Goal: Information Seeking & Learning: Get advice/opinions

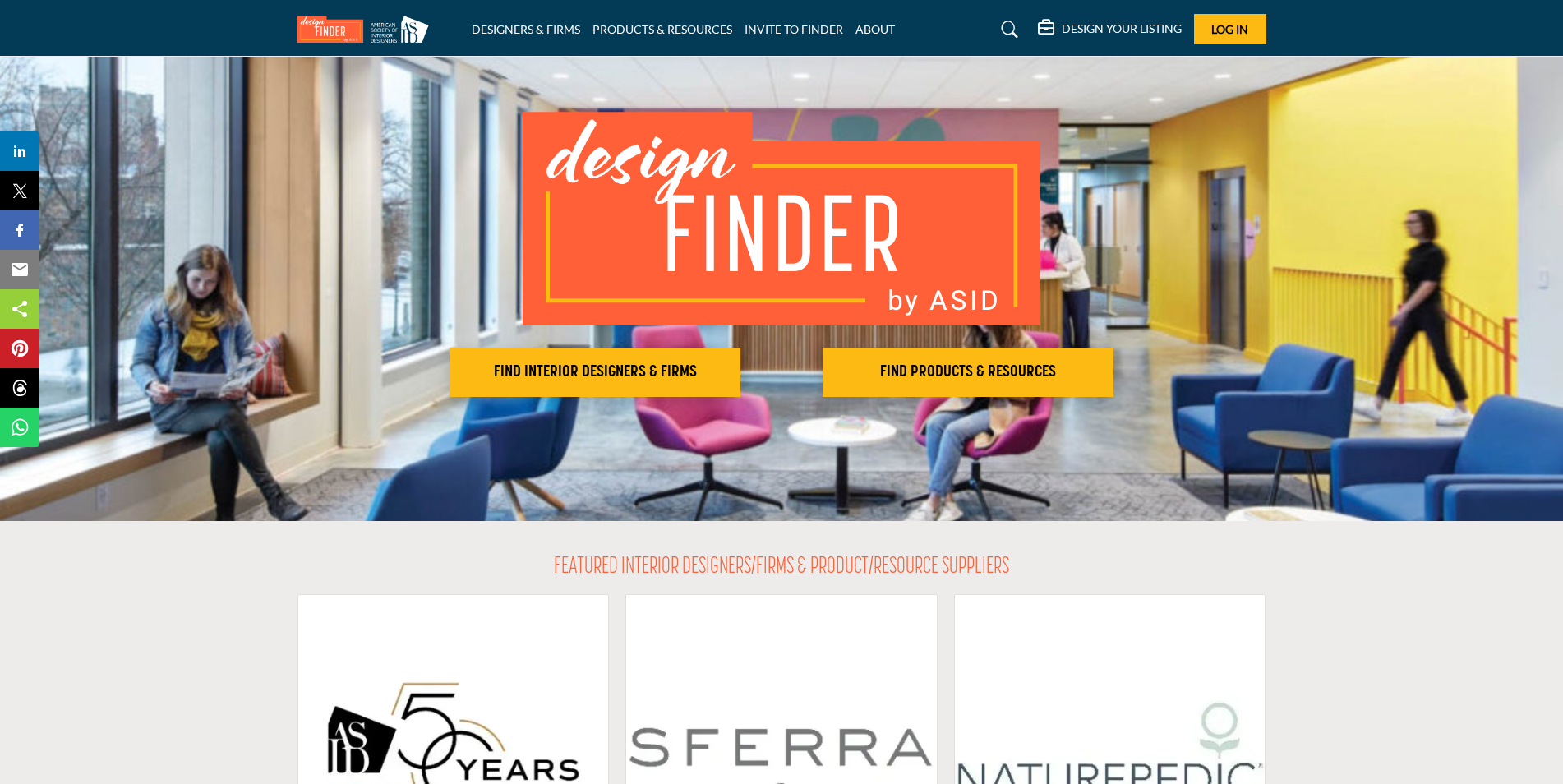
scroll to position [164, 0]
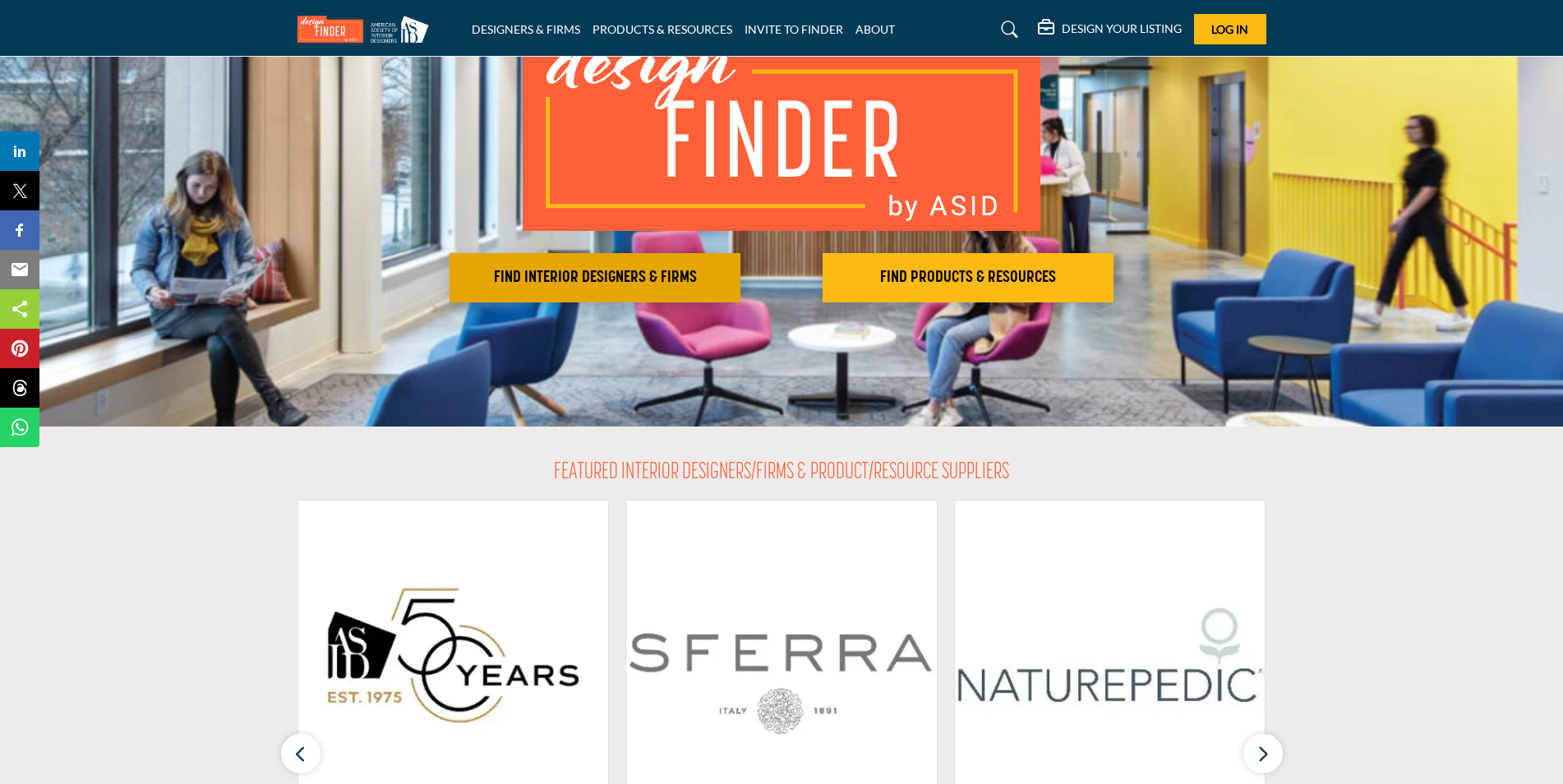
click at [606, 280] on h2 "FIND INTERIOR DESIGNERS & FIRMS" at bounding box center [595, 278] width 281 height 19
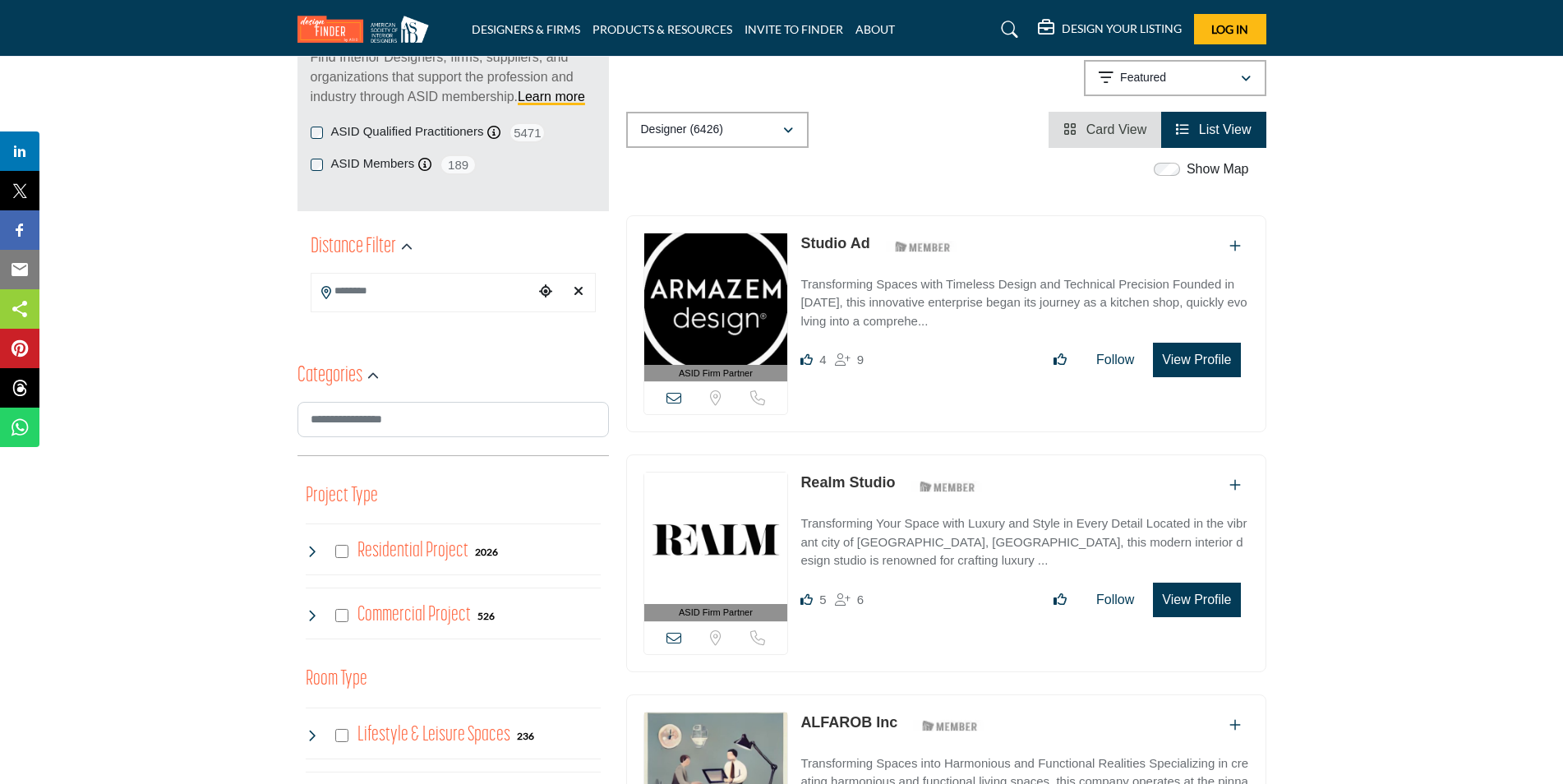
scroll to position [247, 0]
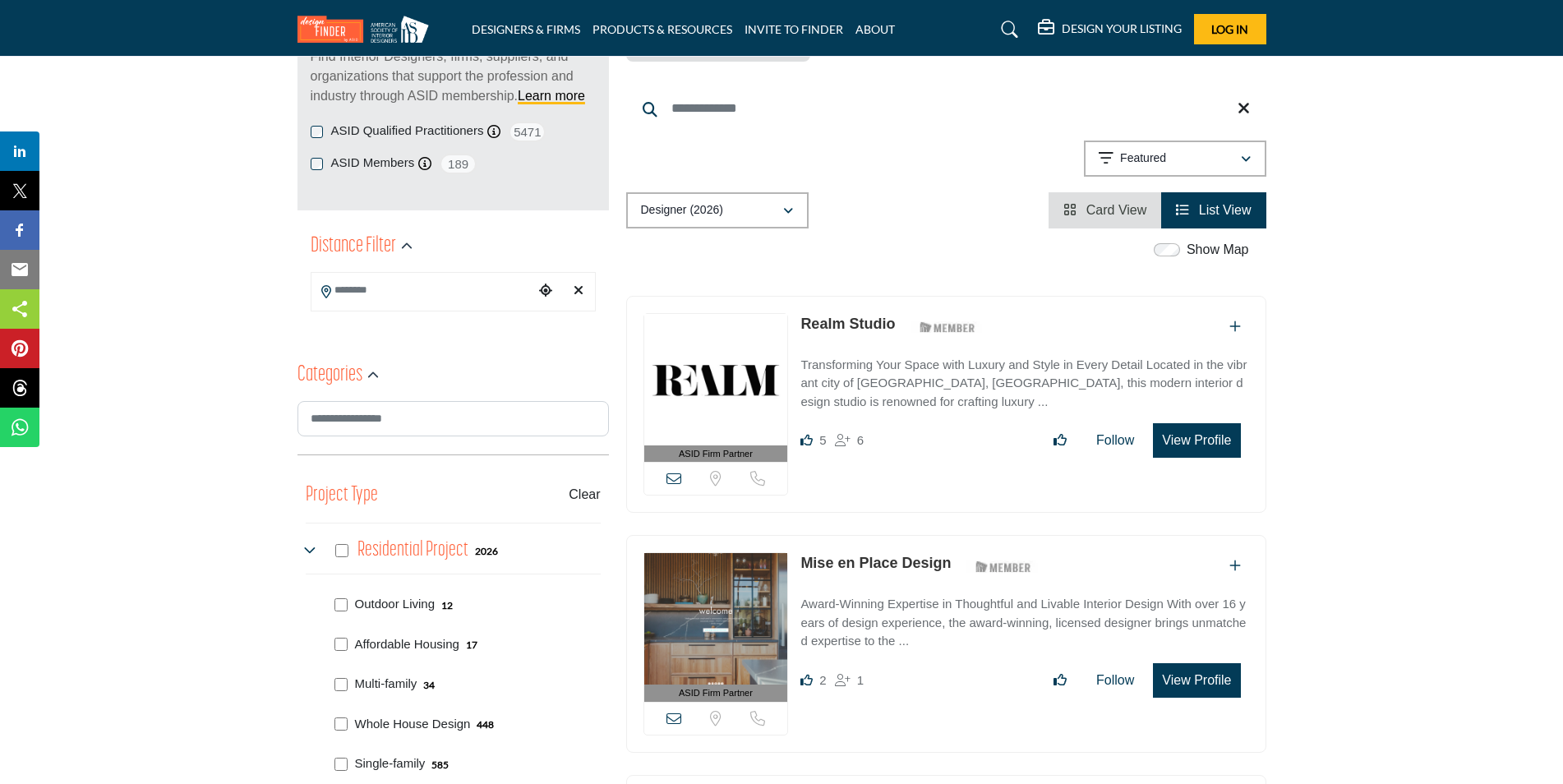
scroll to position [493, 0]
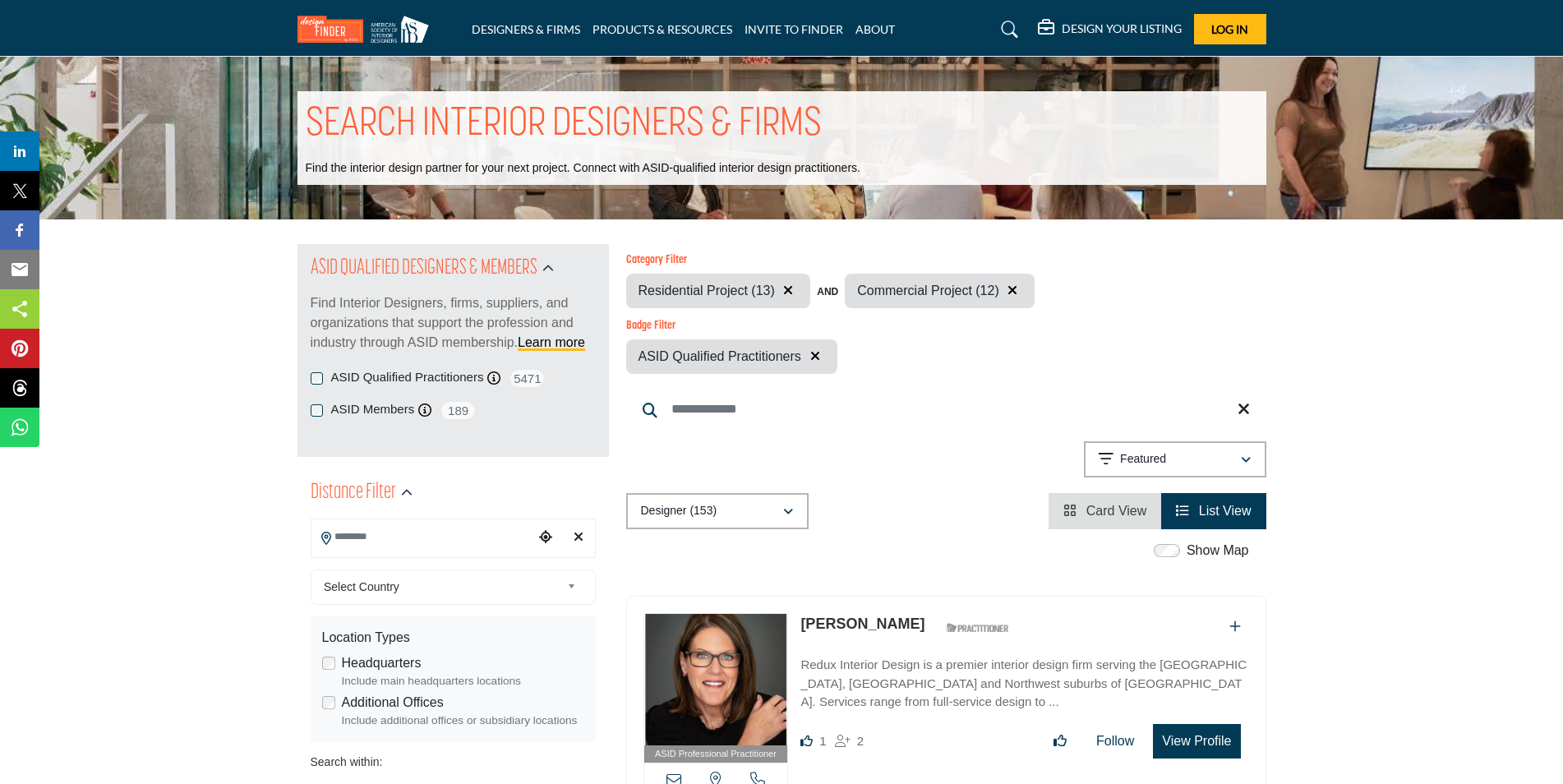
click at [491, 524] on input "Search Location" at bounding box center [422, 536] width 222 height 32
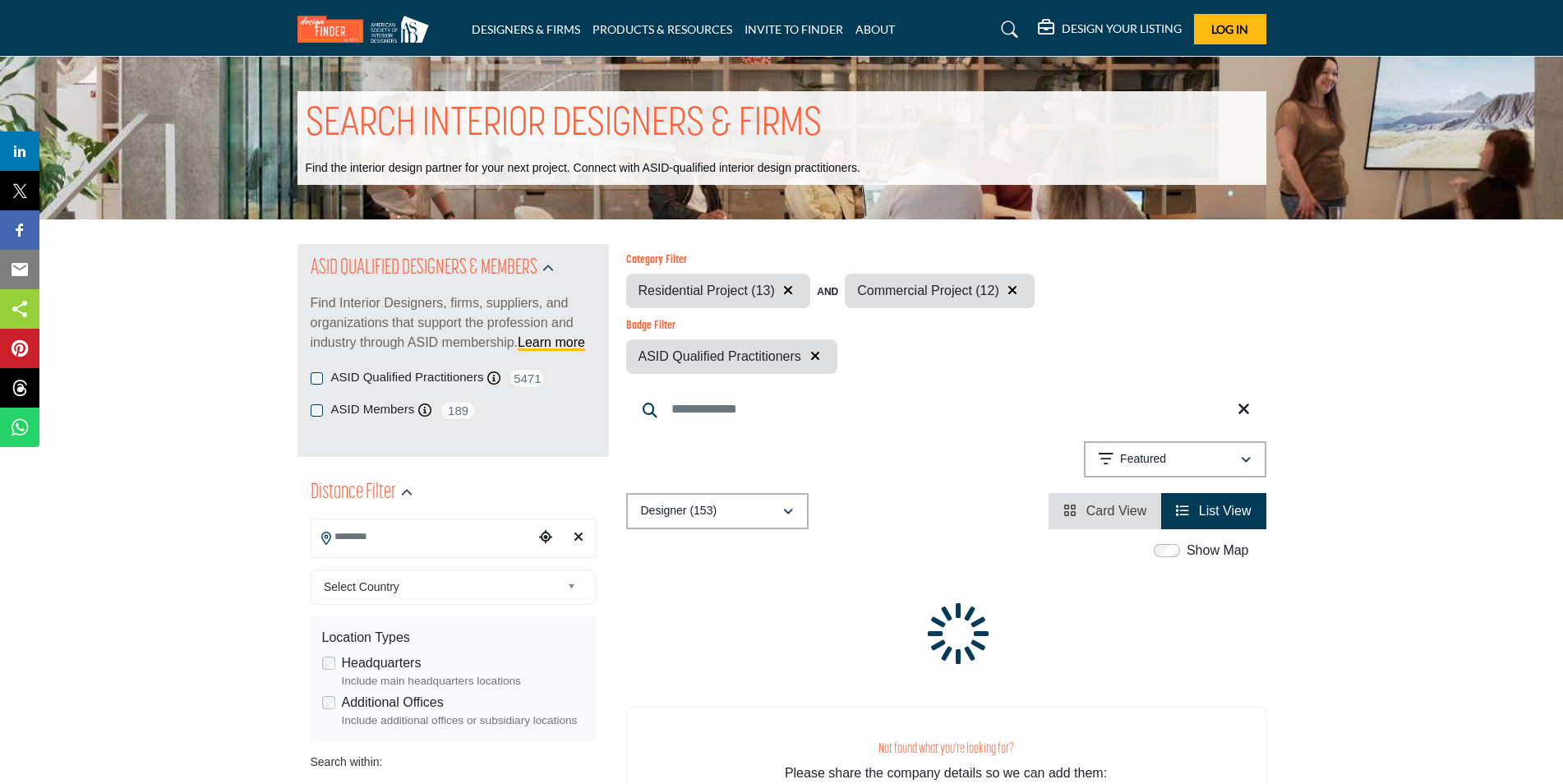
click at [458, 585] on span "Select Country" at bounding box center [442, 587] width 237 height 19
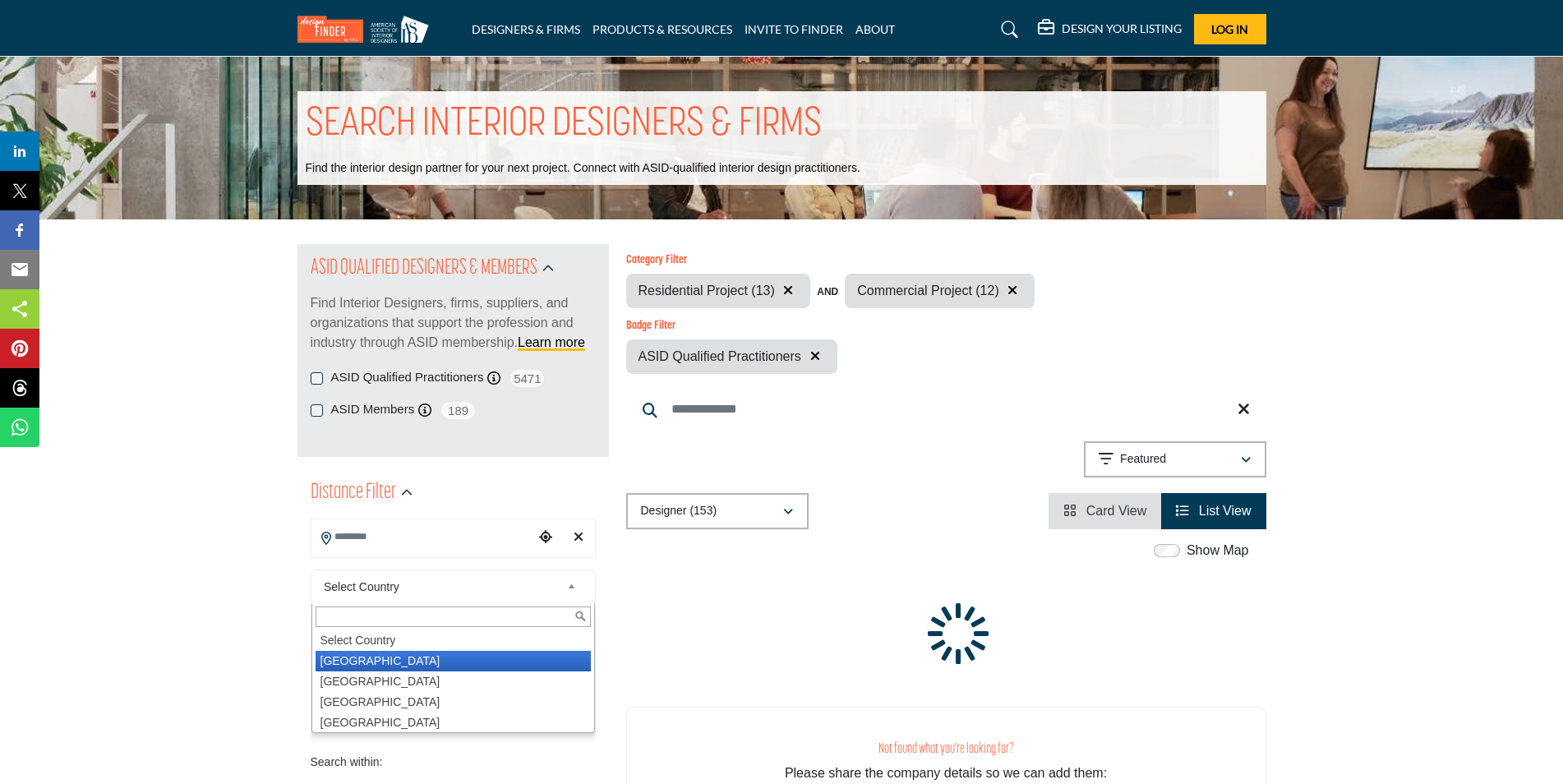
click at [393, 665] on li "United States" at bounding box center [453, 661] width 275 height 20
type input "***"
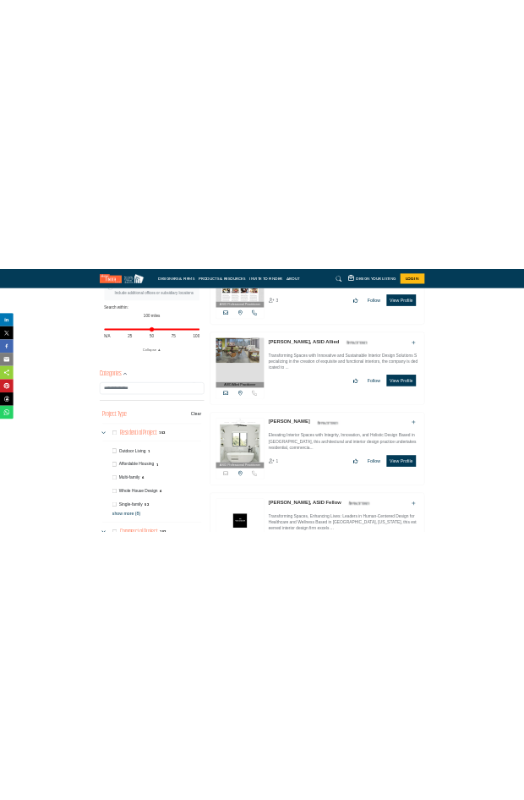
scroll to position [677, 0]
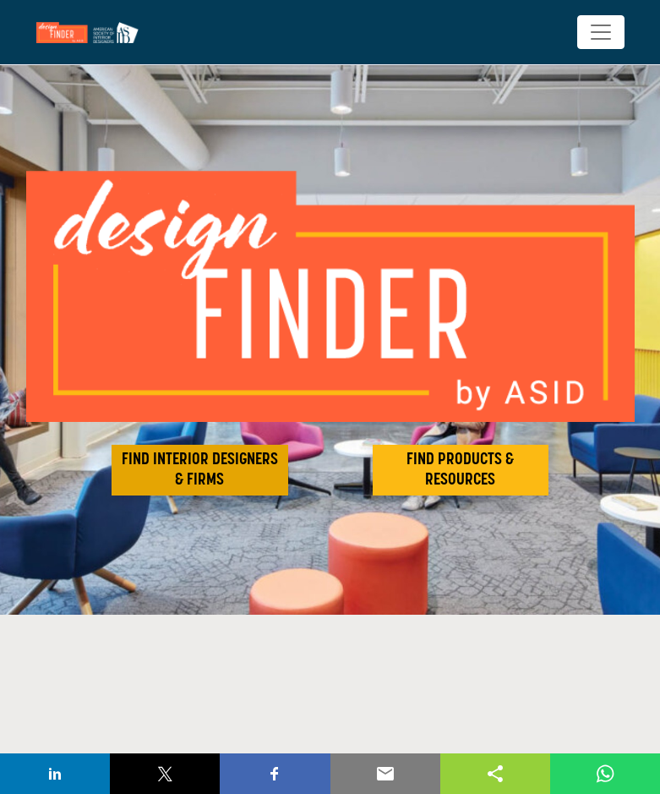
click at [237, 469] on h2 "FIND INTERIOR DESIGNERS & FIRMS" at bounding box center [200, 470] width 167 height 41
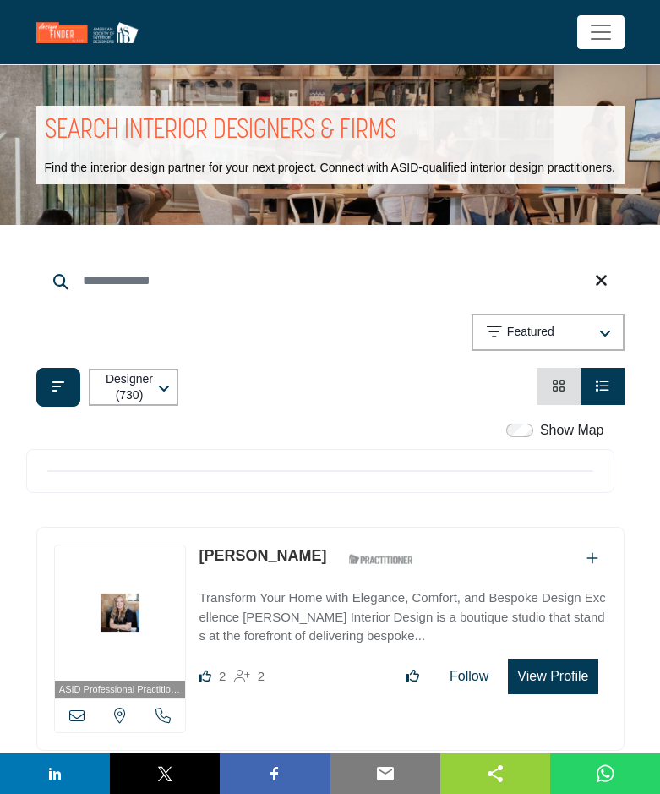
click at [556, 393] on link "Card View" at bounding box center [559, 386] width 14 height 14
click at [589, 405] on li "List View" at bounding box center [603, 386] width 44 height 37
click at [601, 392] on icon "View List" at bounding box center [603, 386] width 14 height 14
click at [556, 392] on icon "View Card" at bounding box center [559, 386] width 14 height 14
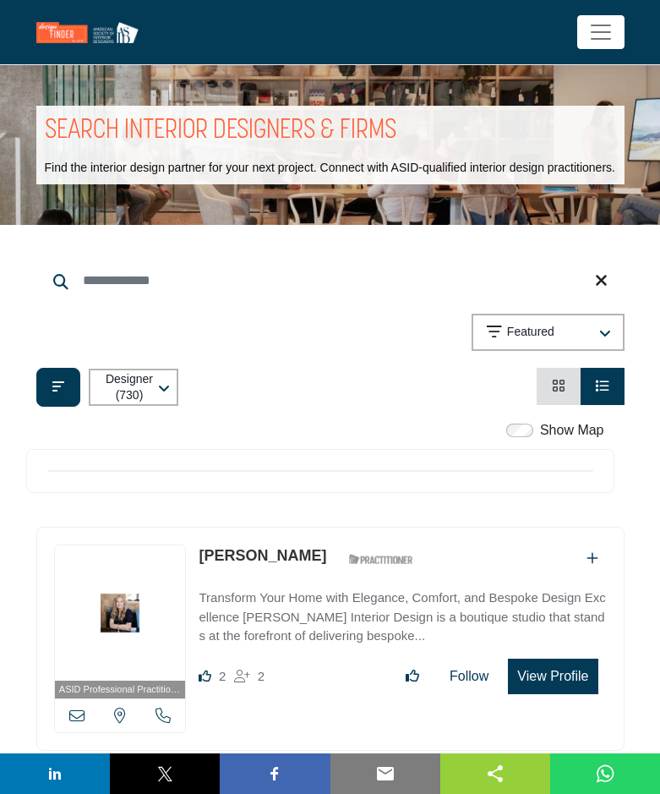
click at [603, 341] on icon "button" at bounding box center [606, 334] width 12 height 14
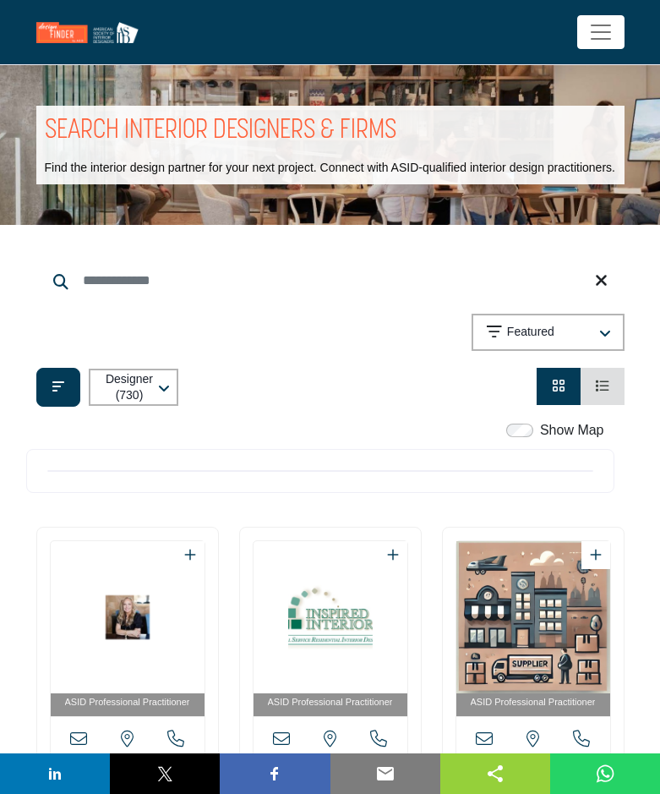
click at [559, 441] on label "Show Map" at bounding box center [572, 430] width 64 height 20
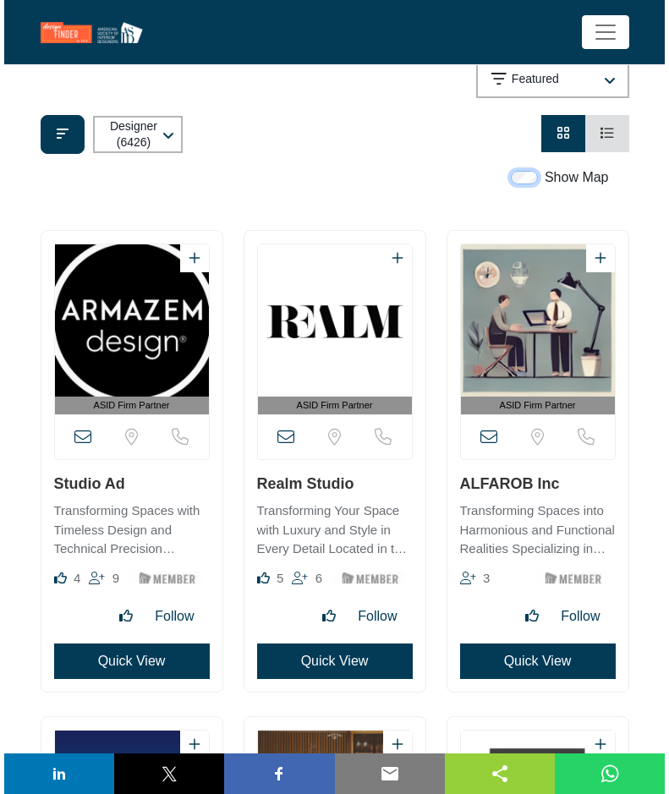
scroll to position [254, 0]
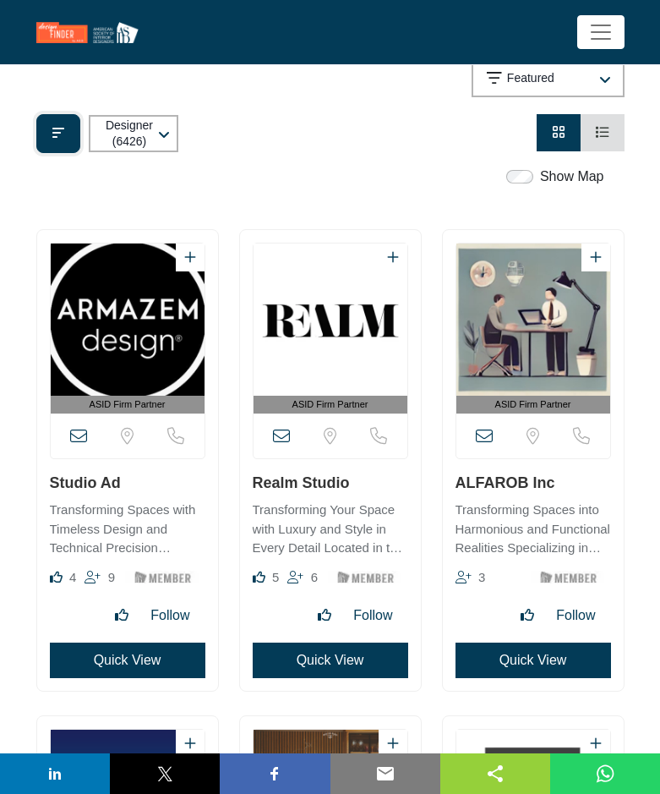
click at [74, 153] on button "Filter categories" at bounding box center [58, 133] width 44 height 39
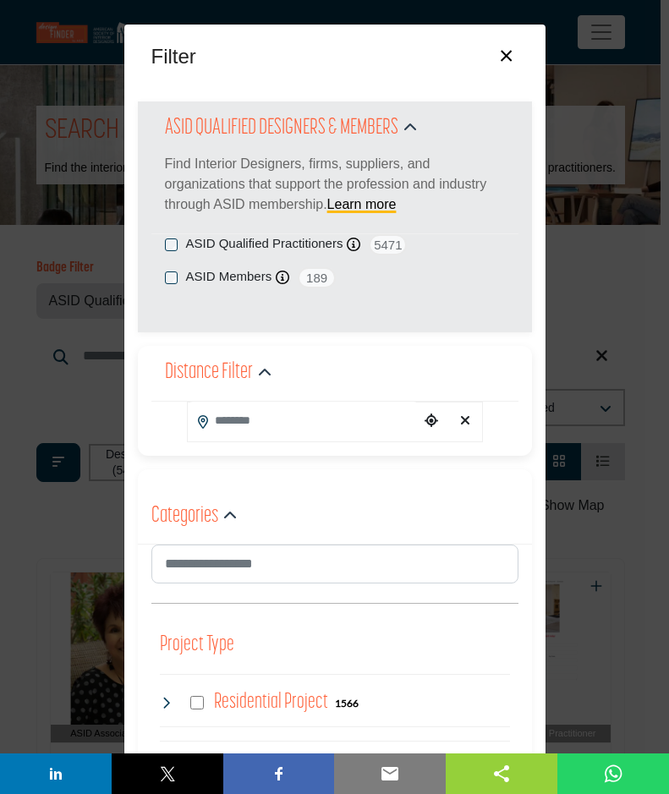
click at [306, 426] on input "Search Location" at bounding box center [304, 421] width 232 height 38
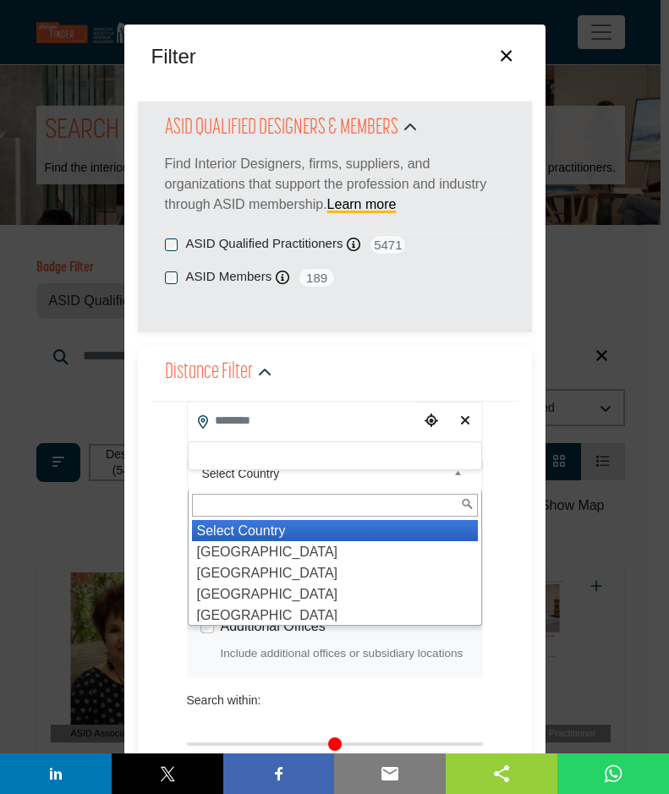
click at [287, 475] on span "Select Country" at bounding box center [324, 473] width 244 height 20
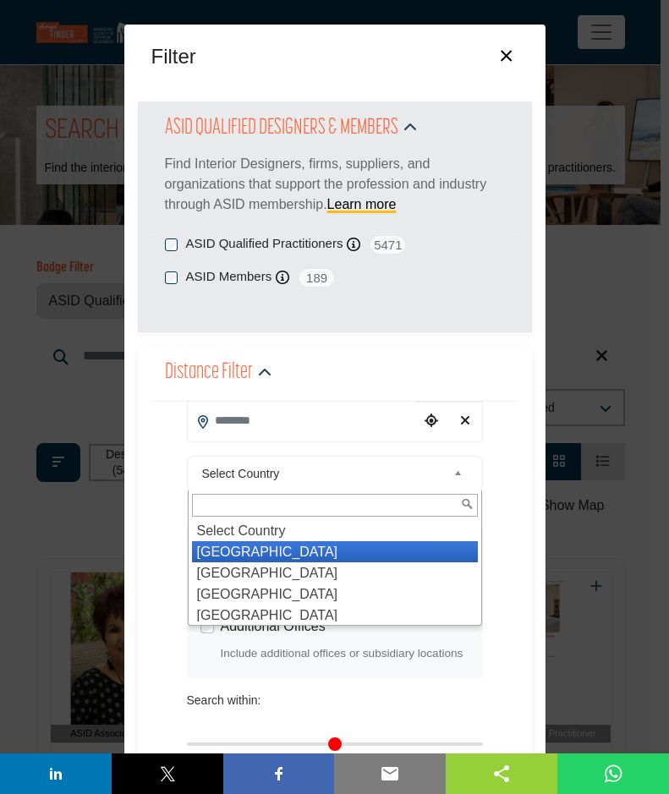
click at [266, 546] on li "United States" at bounding box center [335, 551] width 286 height 21
type input "***"
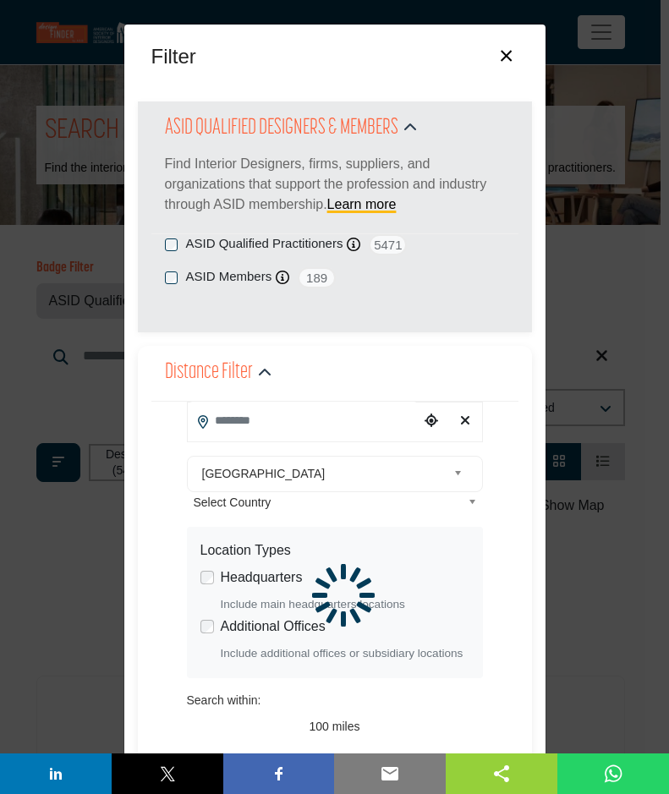
click at [279, 419] on input "Search Location" at bounding box center [304, 421] width 232 height 38
type input "*"
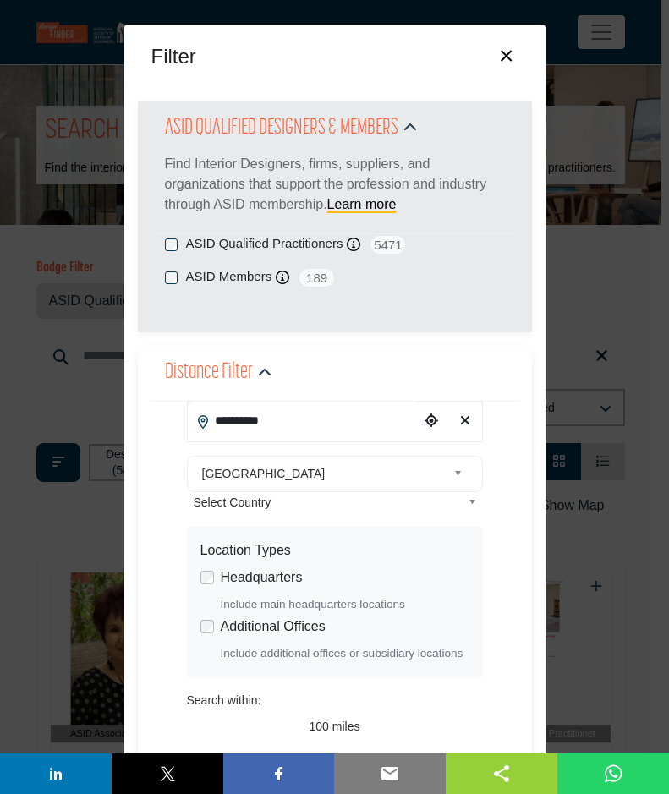
type input "**********"
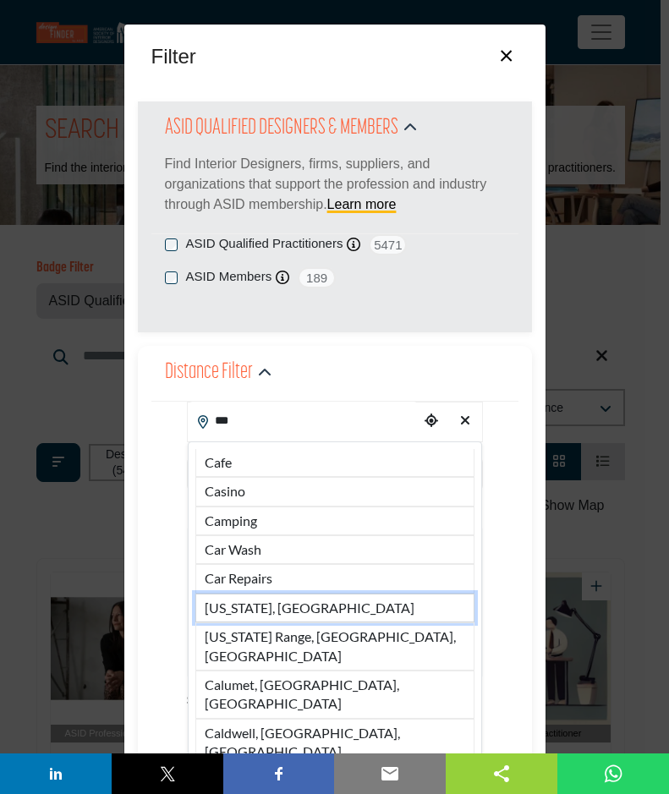
click at [245, 605] on li "California, USA" at bounding box center [334, 608] width 279 height 29
type input "**********"
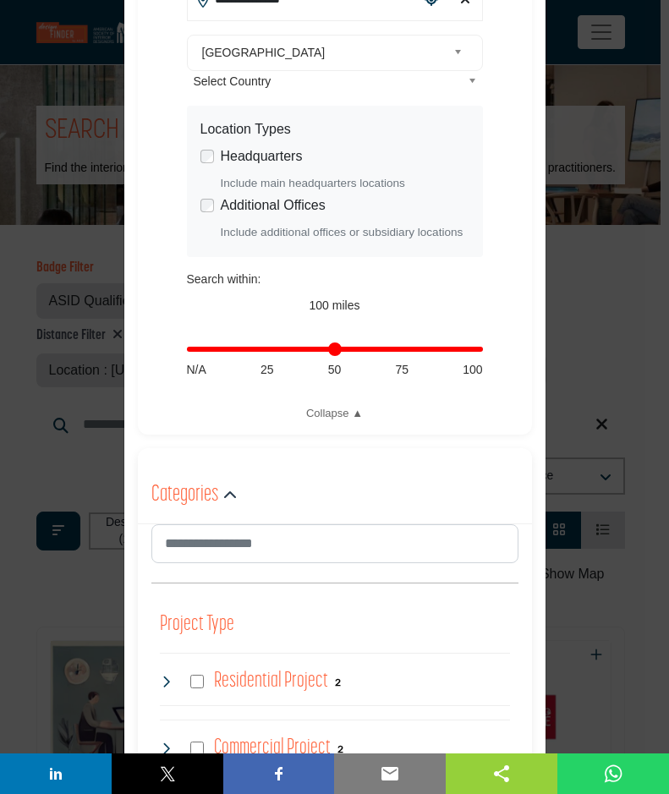
scroll to position [423, 0]
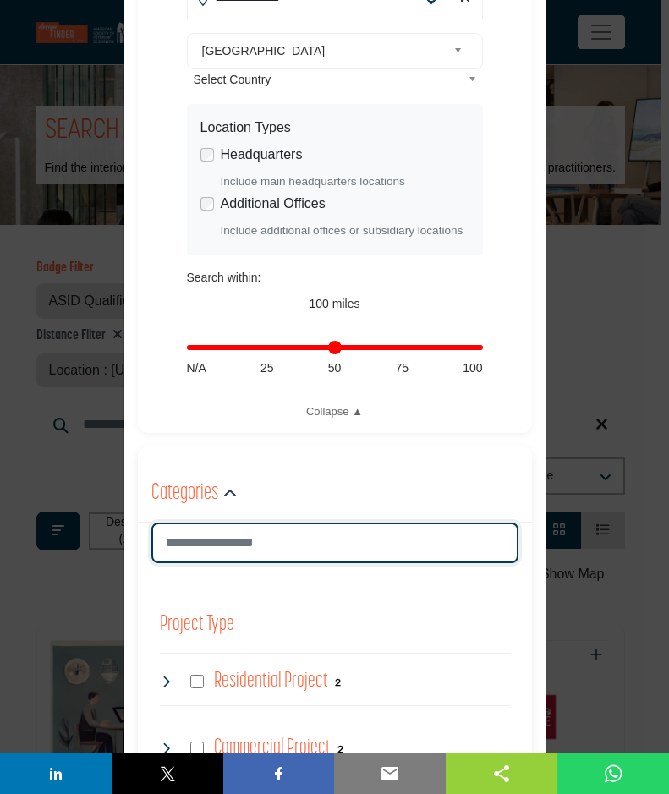
click at [306, 537] on input "Search Category" at bounding box center [334, 543] width 367 height 41
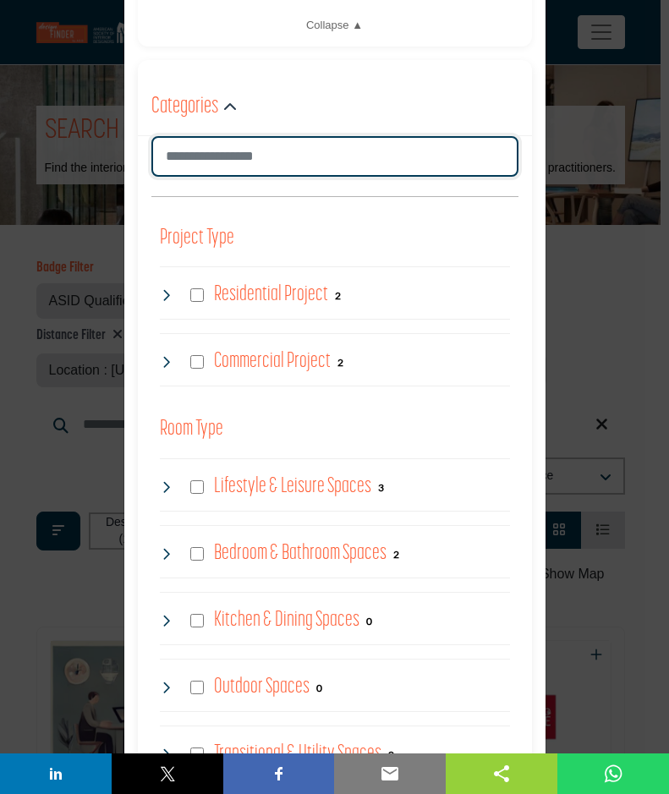
scroll to position [795, 0]
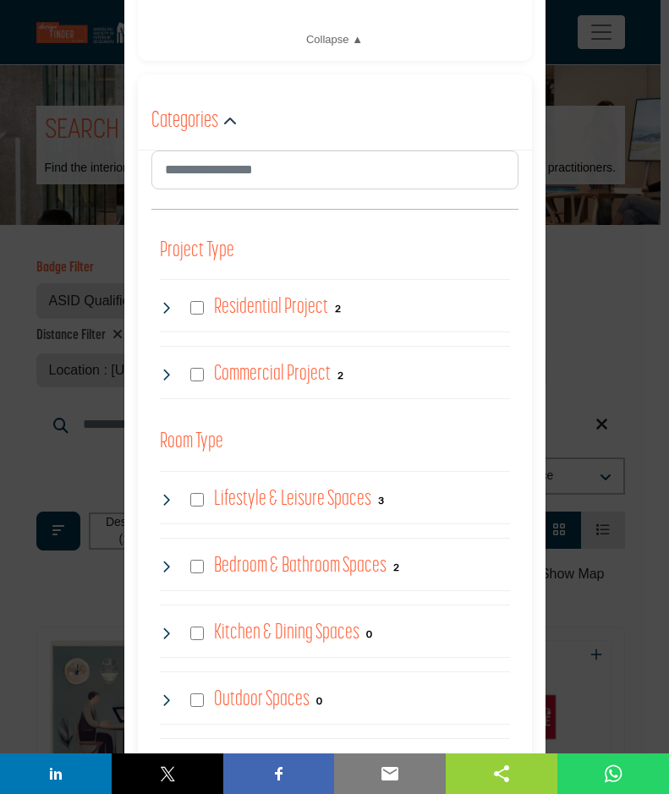
click at [194, 316] on div "Residential Project 2" at bounding box center [250, 308] width 181 height 30
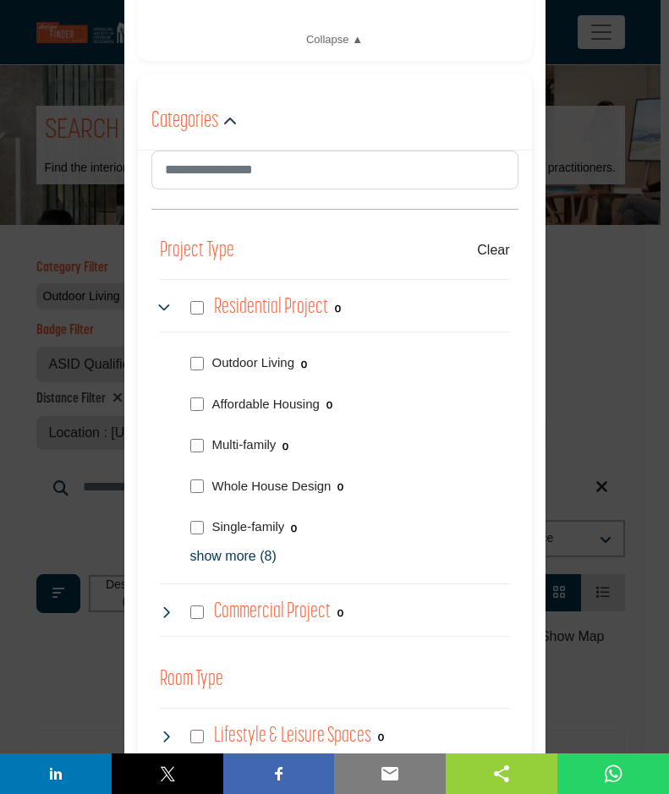
click at [192, 452] on div "Multi-family 0" at bounding box center [347, 443] width 326 height 41
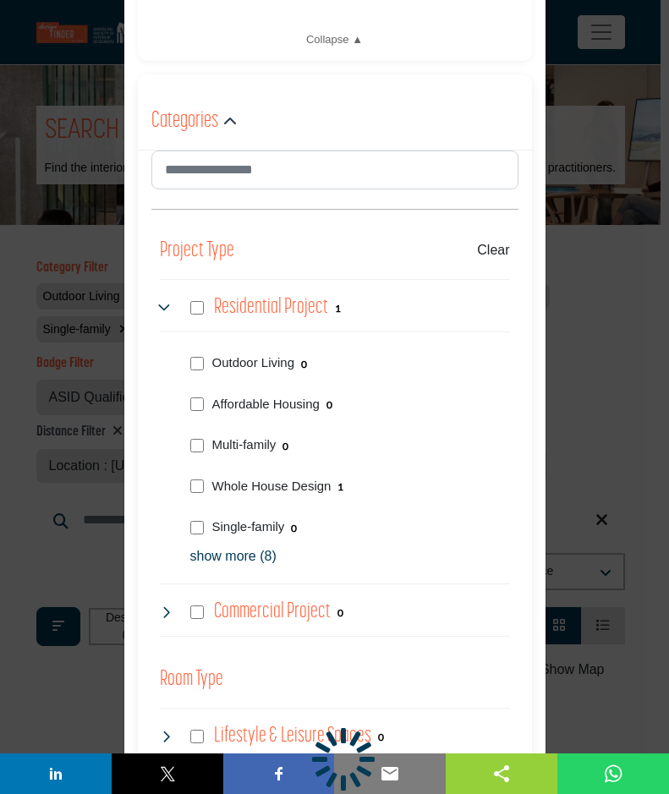
click at [191, 603] on div "Commercial Project 0" at bounding box center [252, 612] width 184 height 30
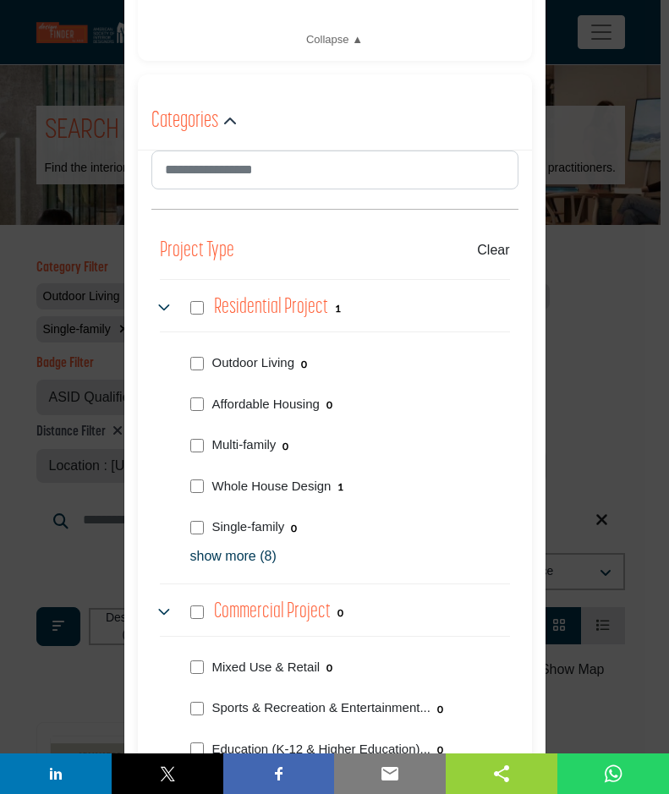
scroll to position [1049, 0]
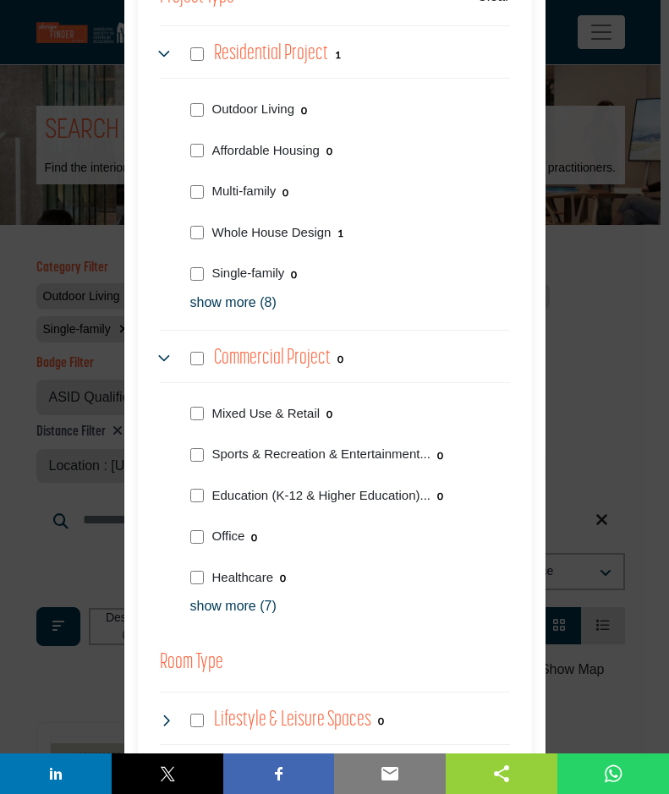
click at [200, 411] on div "Mixed Use & Retail 0" at bounding box center [347, 412] width 326 height 41
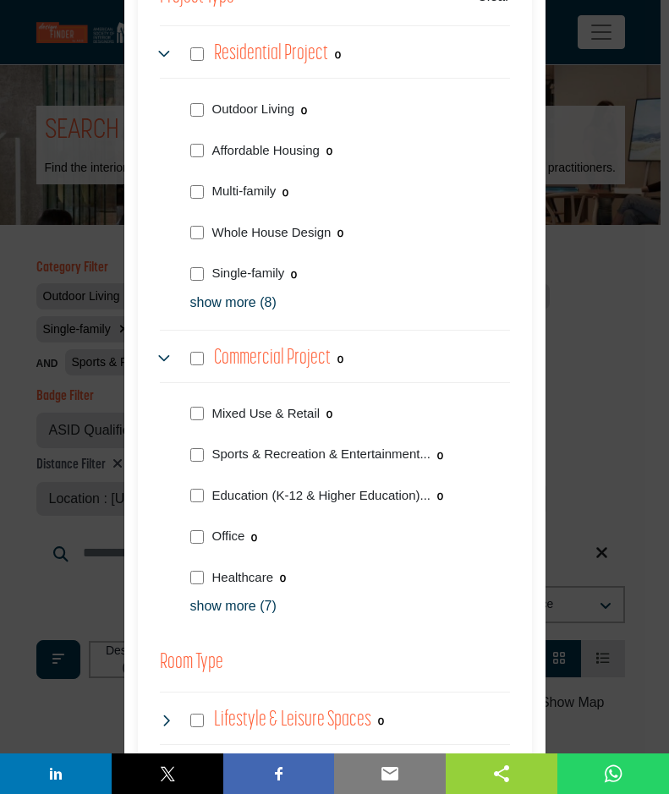
click at [188, 567] on div "Healthcare 0" at bounding box center [347, 576] width 326 height 41
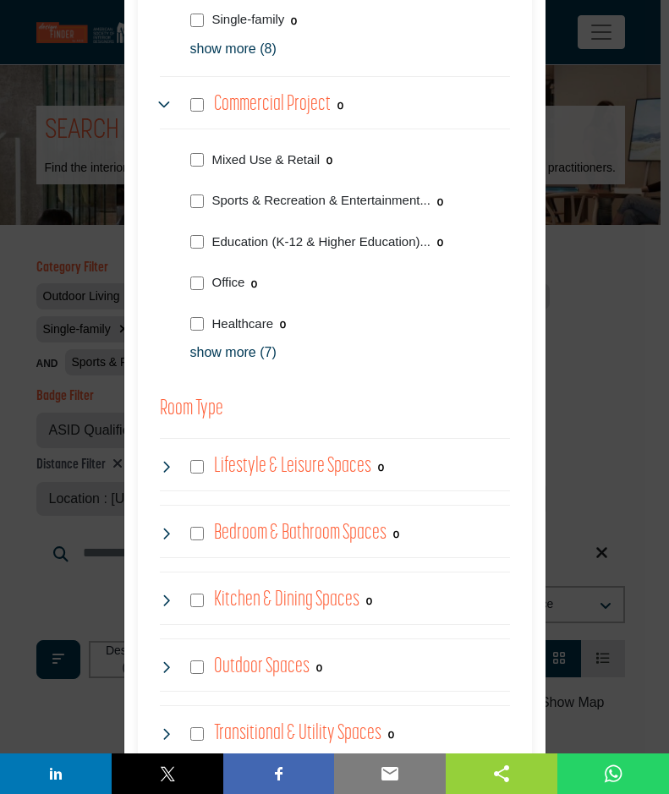
click at [190, 476] on div "Lifestyle & Leisure Spaces 0" at bounding box center [272, 467] width 224 height 30
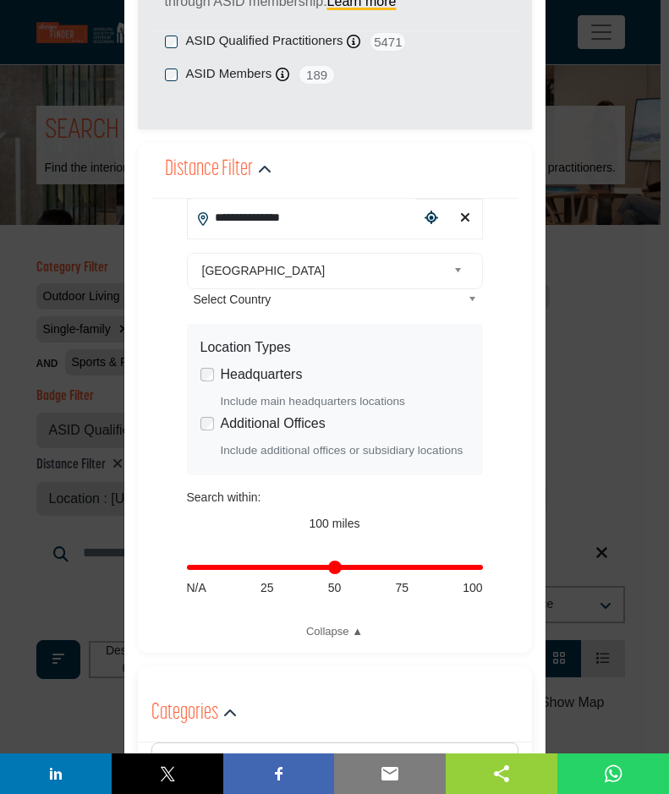
scroll to position [457, 0]
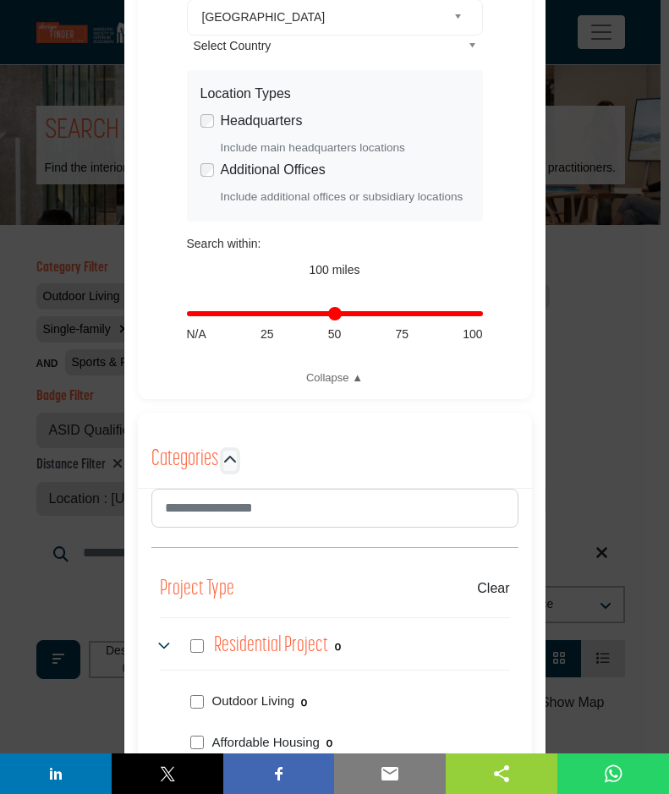
click at [231, 463] on icon "button" at bounding box center [230, 460] width 14 height 14
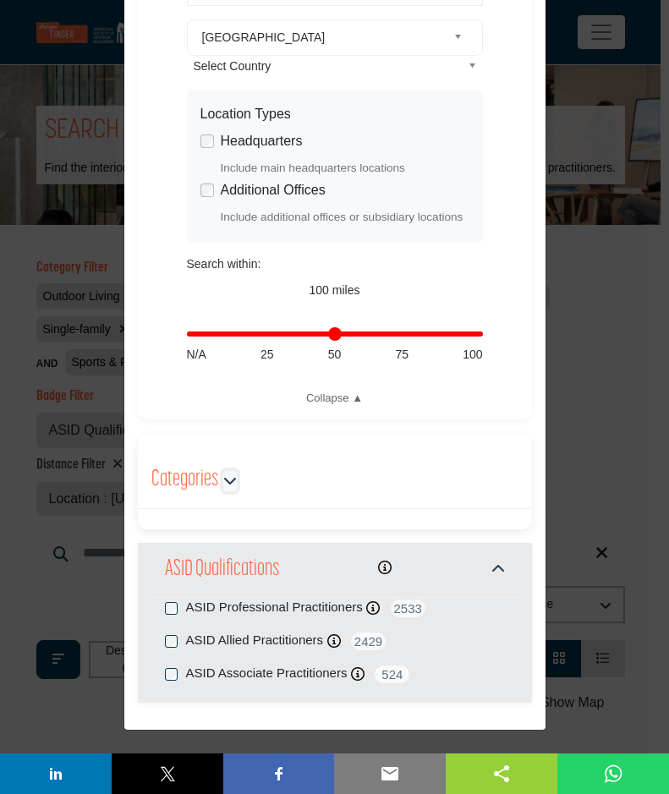
scroll to position [435, 0]
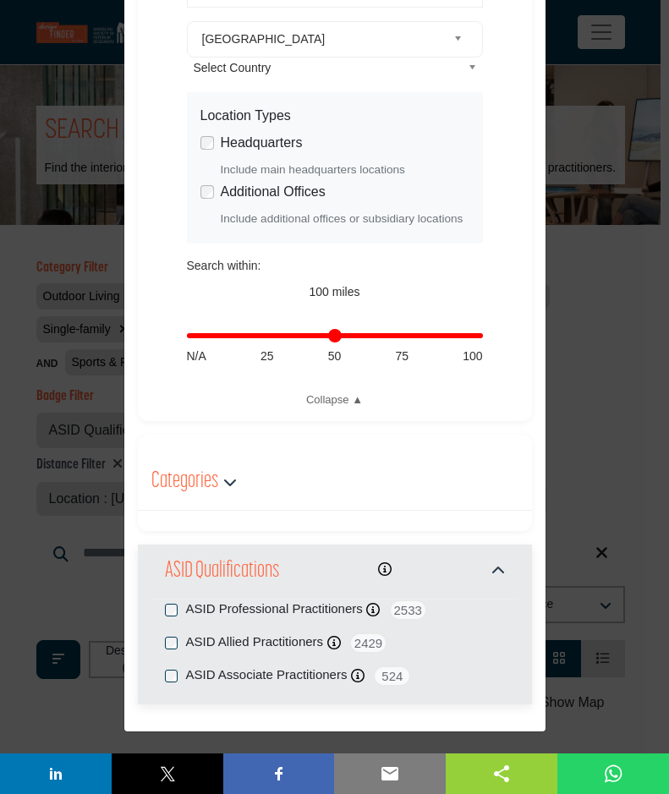
click at [153, 608] on div "ASID Professional Practitioners ASID Professional Practitioners have successful…" at bounding box center [334, 652] width 367 height 105
click at [173, 641] on div "ASID Allied Practitioners ASID Allied Practitioners have successfully completed…" at bounding box center [335, 643] width 340 height 21
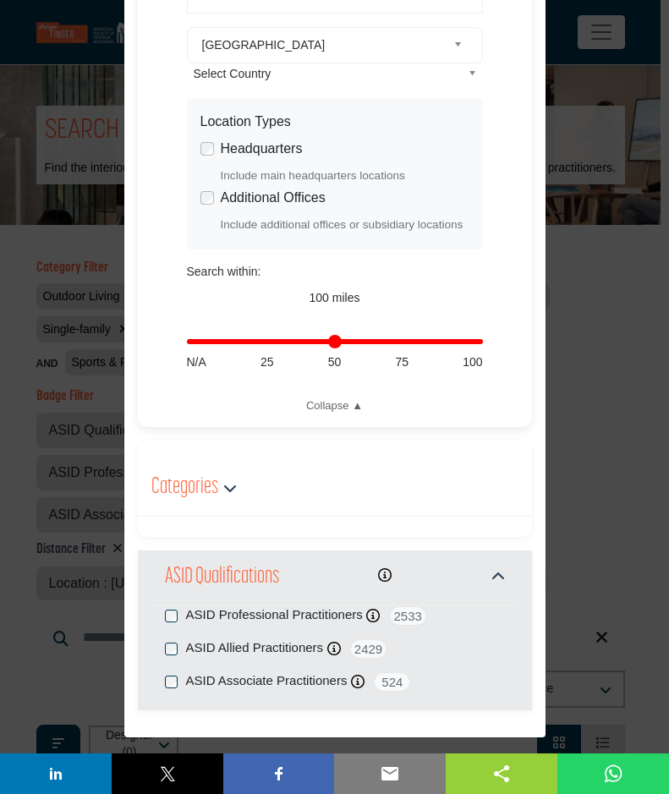
scroll to position [435, 0]
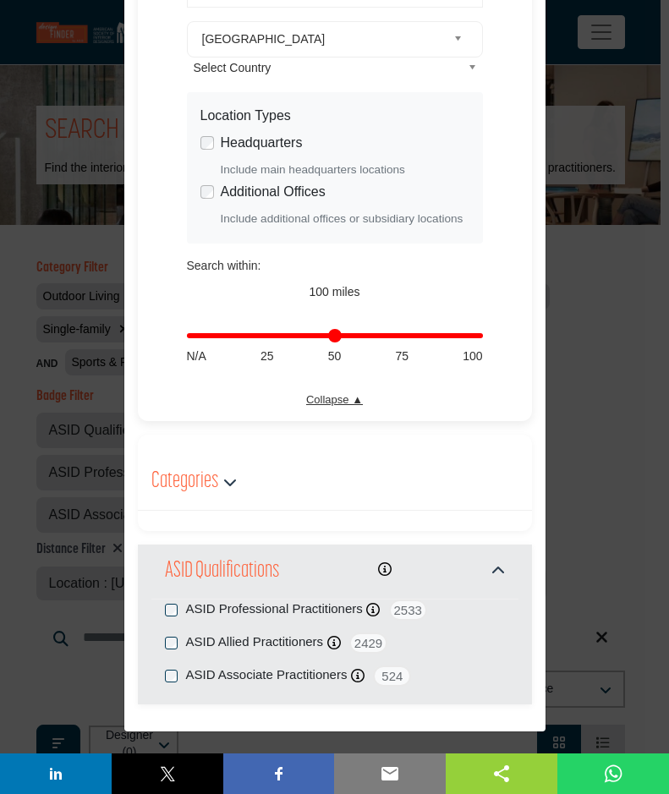
click at [348, 400] on link "Collapse ▲" at bounding box center [335, 400] width 296 height 17
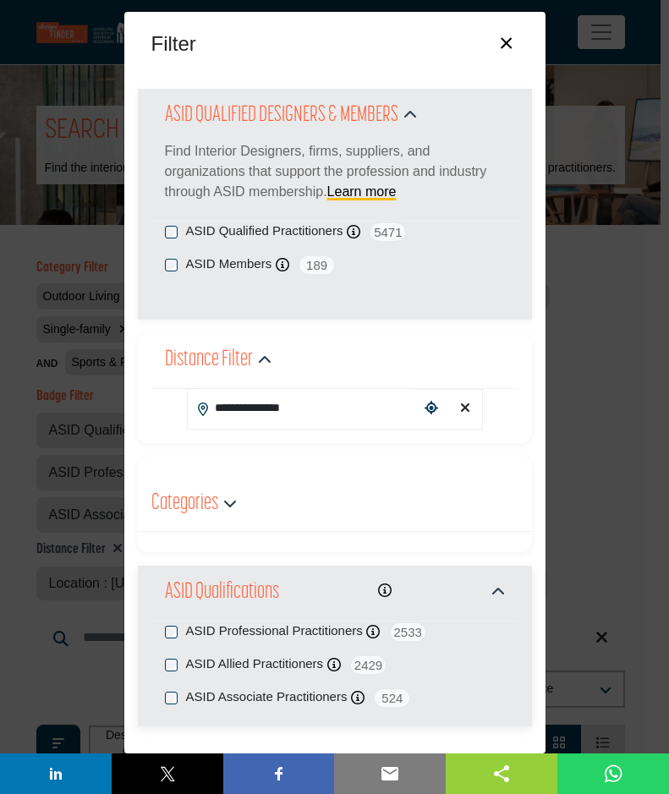
scroll to position [35, 0]
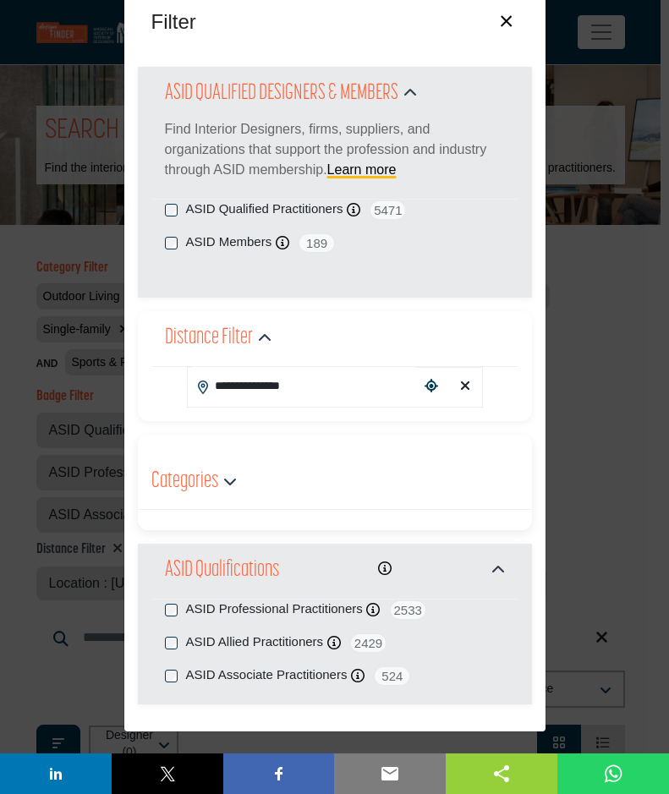
click at [216, 482] on div "Categories" at bounding box center [193, 482] width 85 height 30
click at [229, 484] on icon "button" at bounding box center [230, 481] width 14 height 14
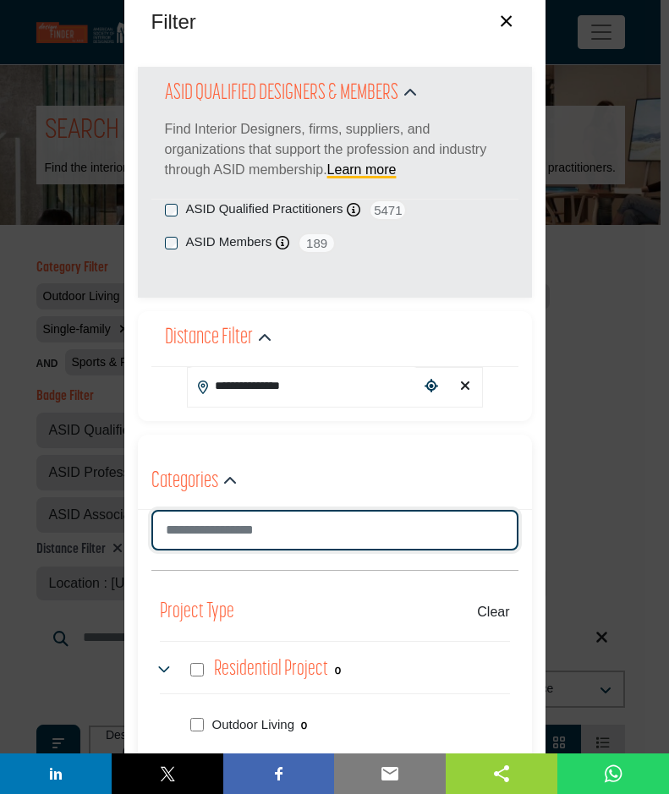
click at [227, 527] on input "Search Category" at bounding box center [334, 530] width 367 height 41
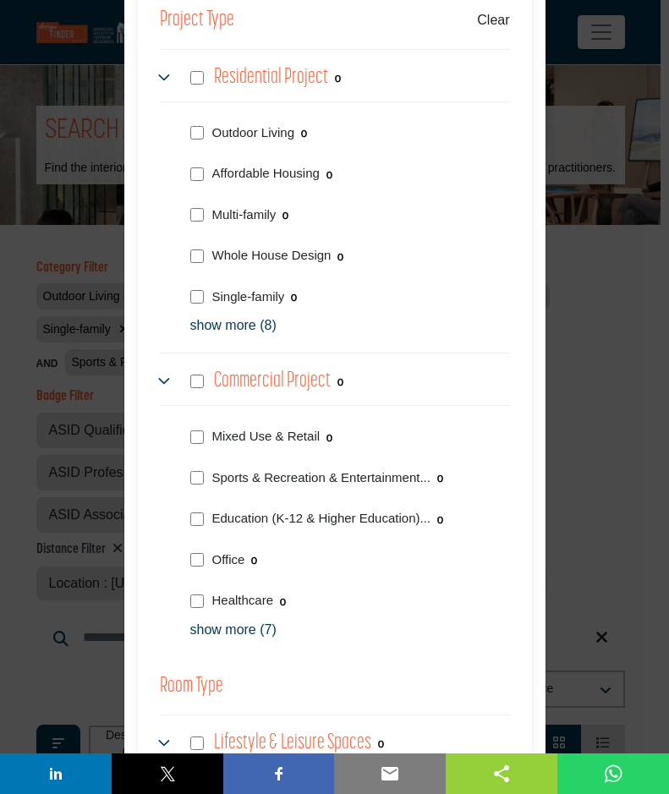
scroll to position [880, 0]
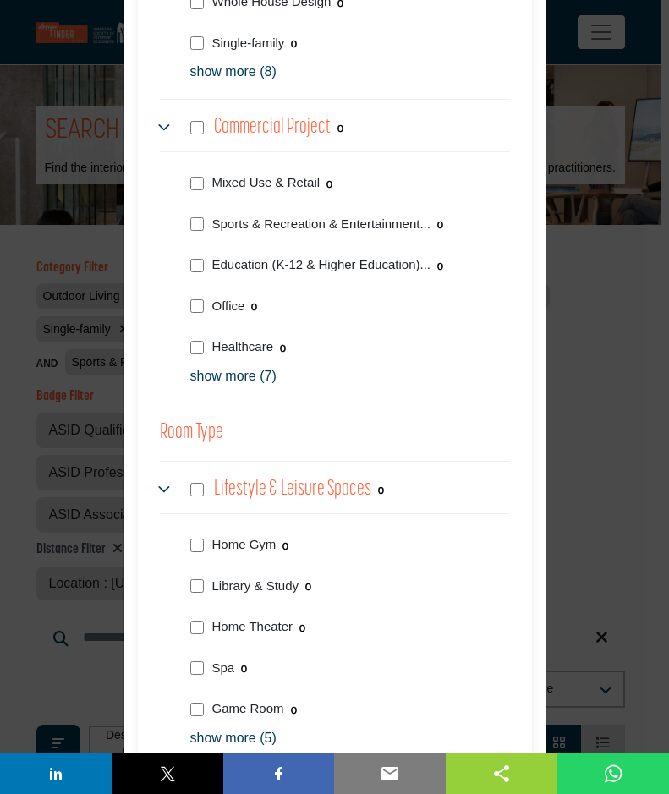
scroll to position [1279, 0]
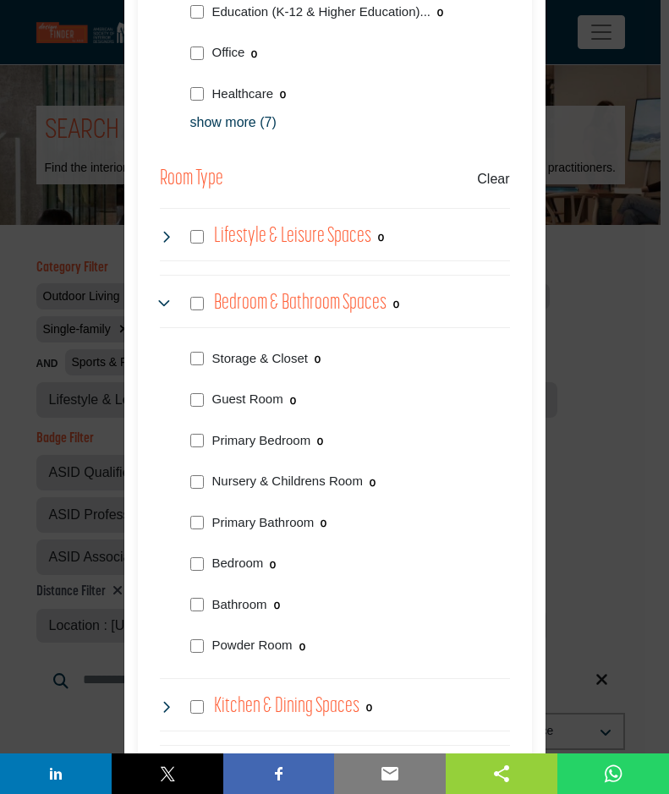
scroll to position [1786, 0]
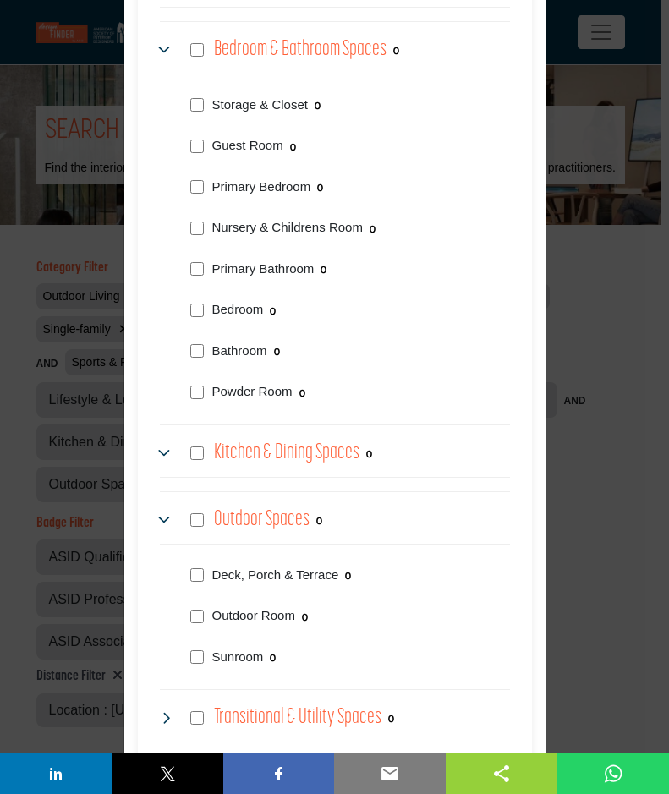
scroll to position [2040, 0]
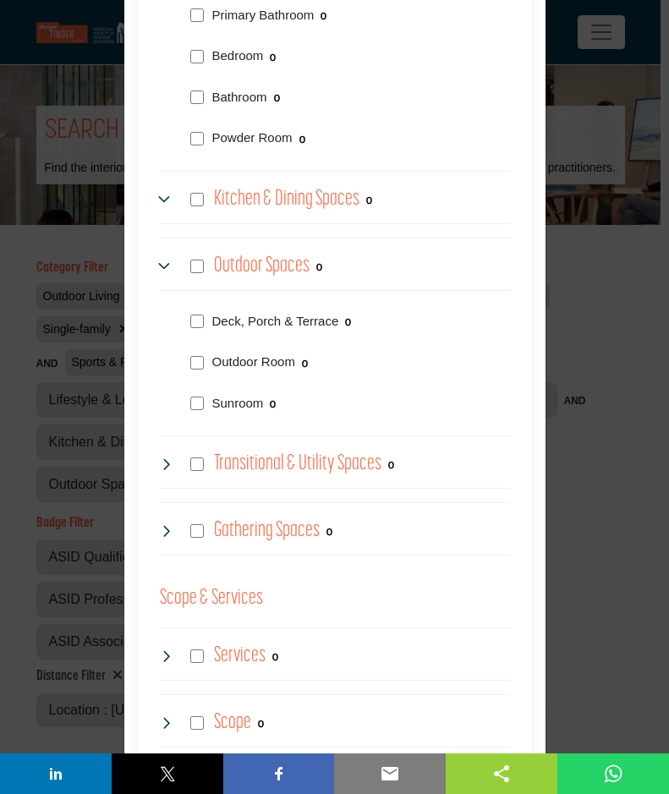
click at [193, 539] on div "Gathering Spaces 0" at bounding box center [246, 531] width 173 height 30
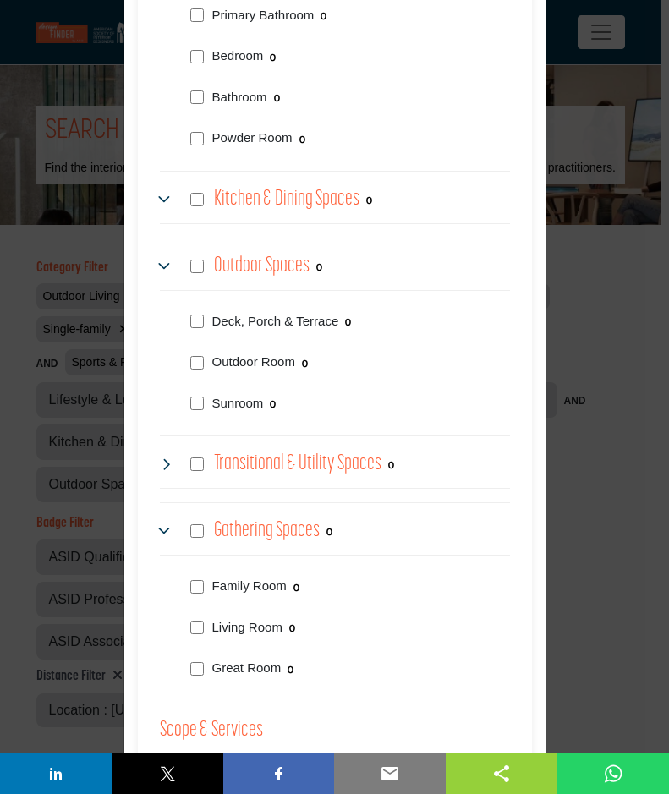
click at [189, 454] on div "Transitional & Utility Spaces 0" at bounding box center [277, 464] width 234 height 30
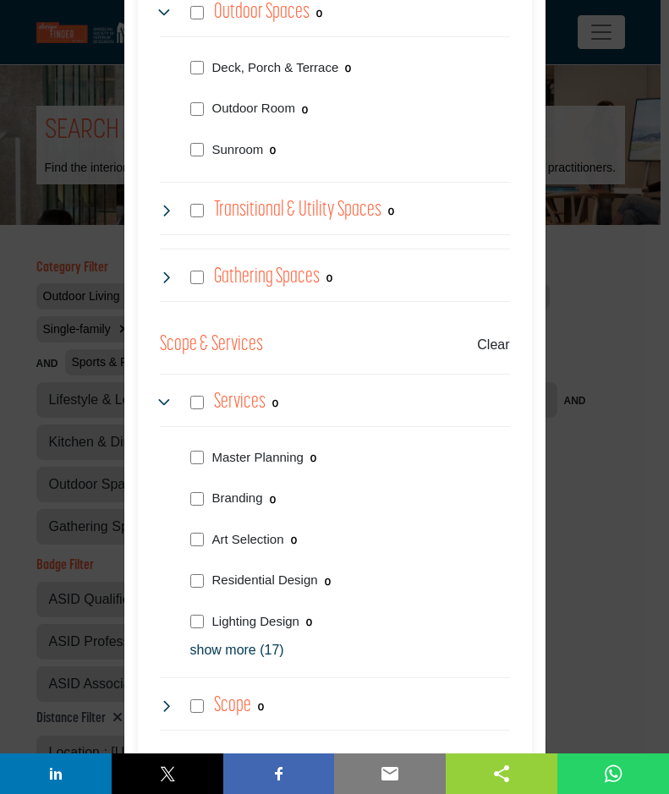
scroll to position [2632, 0]
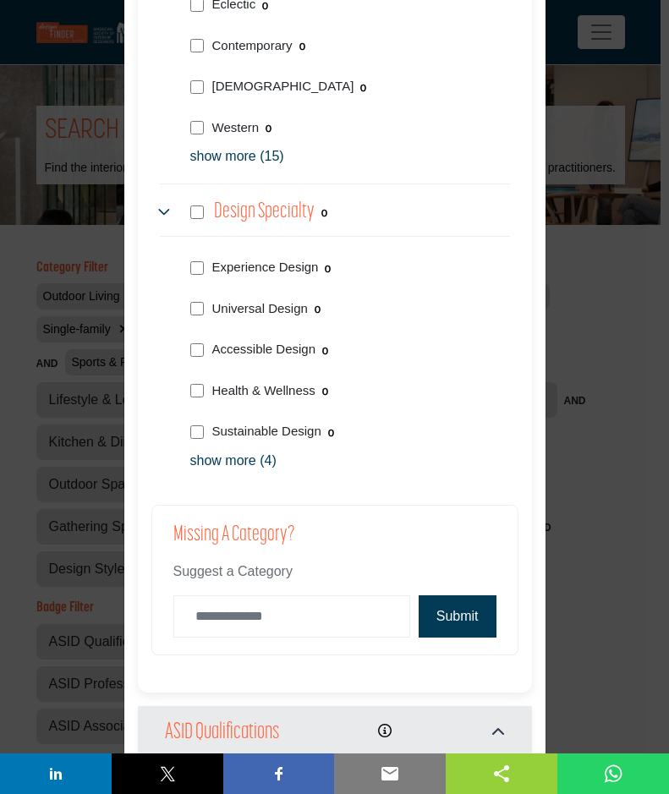
scroll to position [3308, 0]
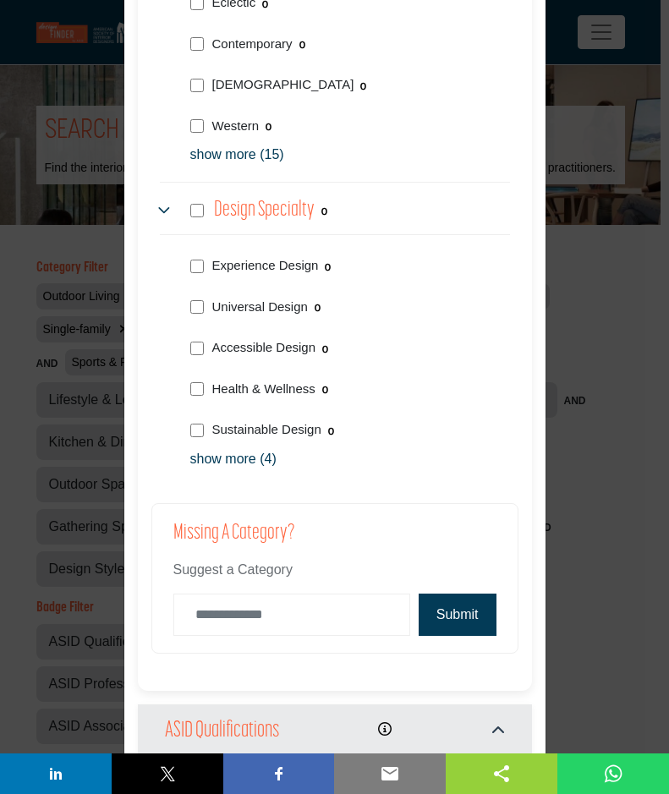
click at [451, 605] on button "Submit" at bounding box center [458, 615] width 78 height 42
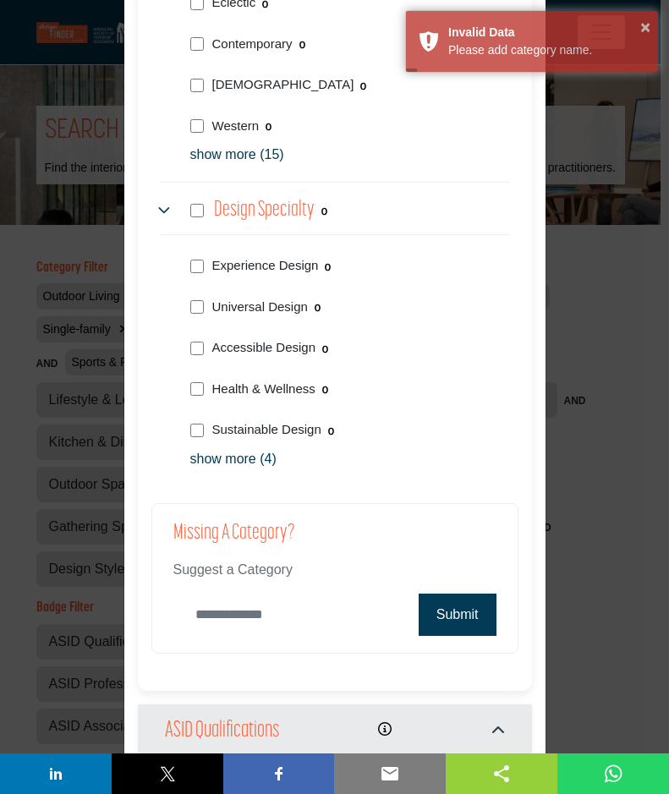
click at [262, 616] on input "Category Name" at bounding box center [291, 615] width 237 height 42
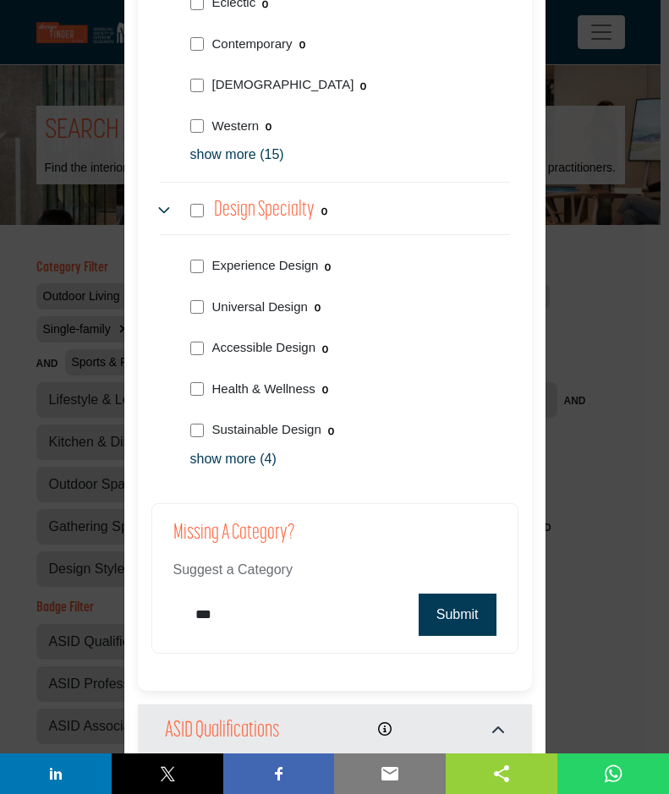
type input "***"
click at [450, 638] on div "Missing a Category? Suggest a Category *** Submit Thank you. We have received y…" at bounding box center [334, 578] width 367 height 151
click at [446, 622] on button "Submit" at bounding box center [458, 615] width 78 height 42
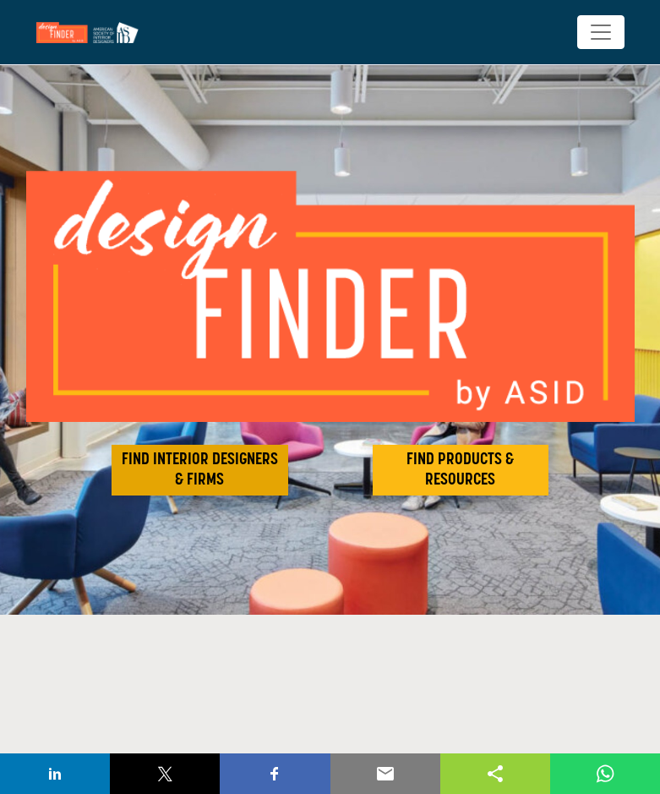
click at [222, 465] on h2 "FIND INTERIOR DESIGNERS & FIRMS" at bounding box center [200, 470] width 167 height 41
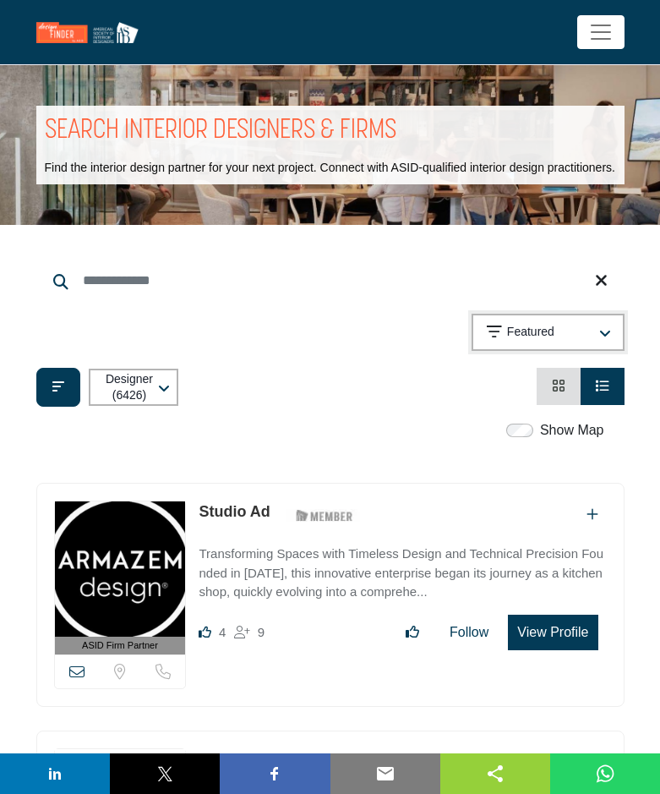
click at [611, 341] on icon "button" at bounding box center [606, 334] width 12 height 14
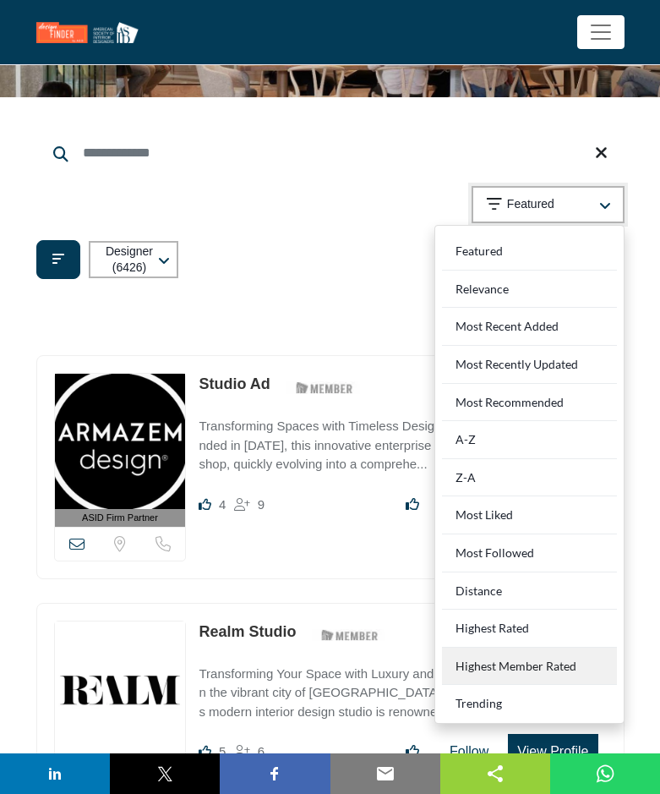
scroll to position [169, 0]
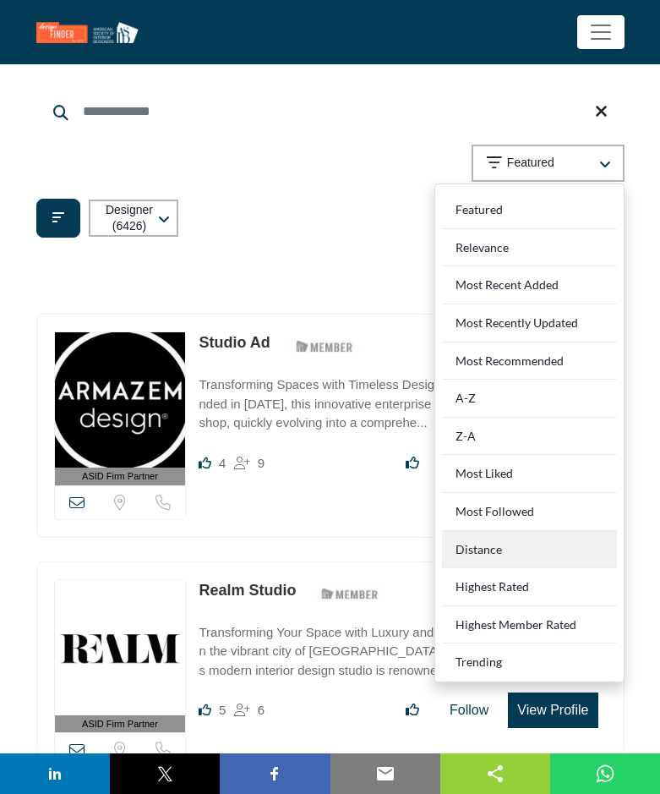
click at [501, 557] on div "Distance" at bounding box center [529, 550] width 175 height 38
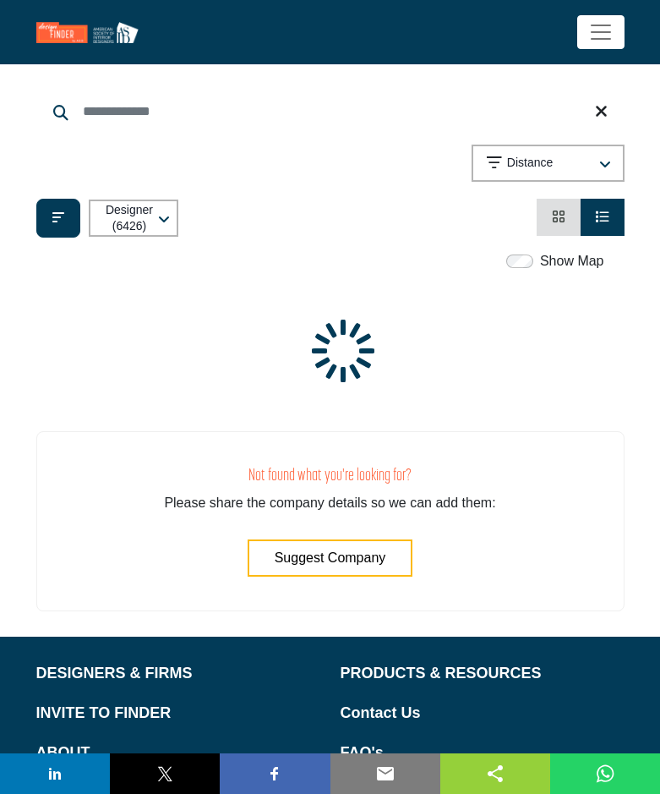
click at [494, 411] on div "ASID Firm Partner" at bounding box center [330, 501] width 589 height 221
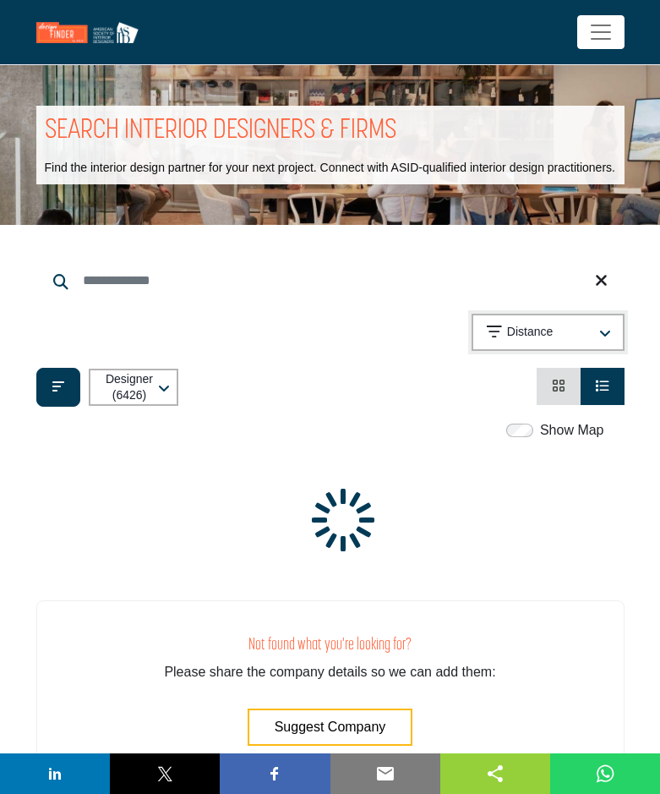
click at [607, 341] on icon "button" at bounding box center [606, 334] width 12 height 14
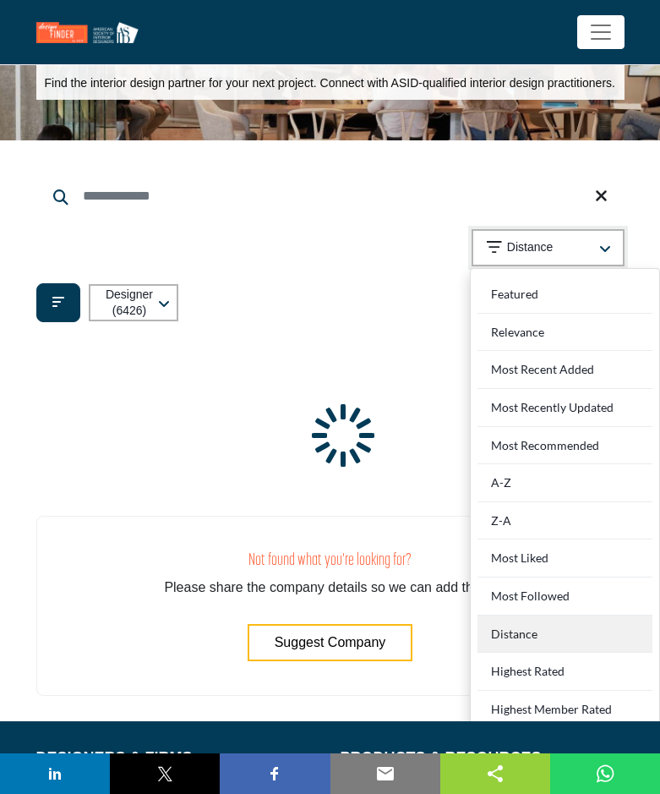
scroll to position [254, 0]
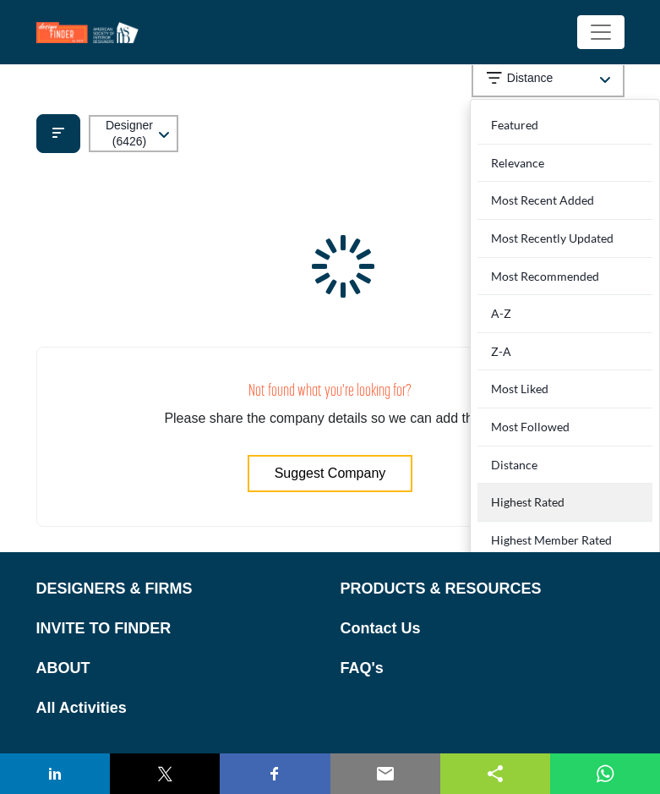
click at [554, 522] on Rated "Highest Rated" at bounding box center [565, 503] width 175 height 38
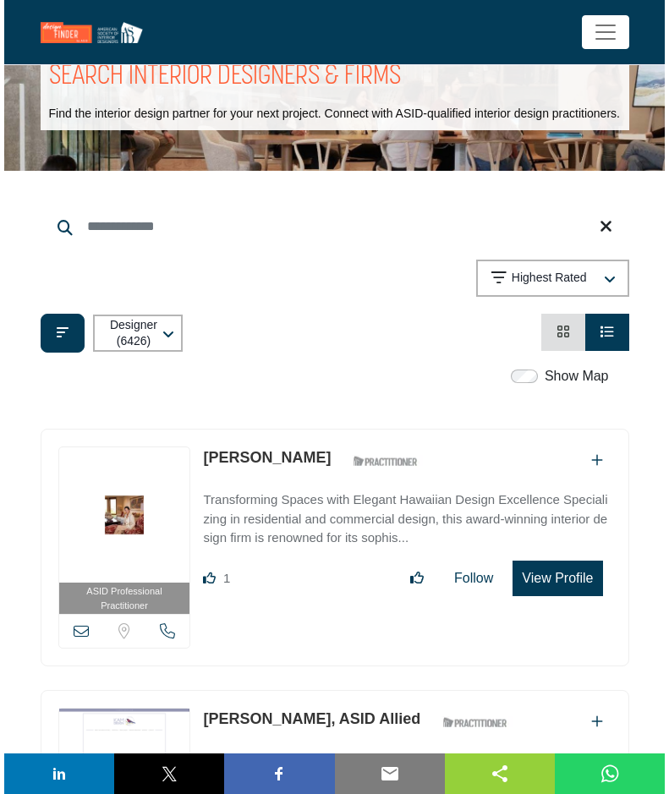
scroll to position [85, 0]
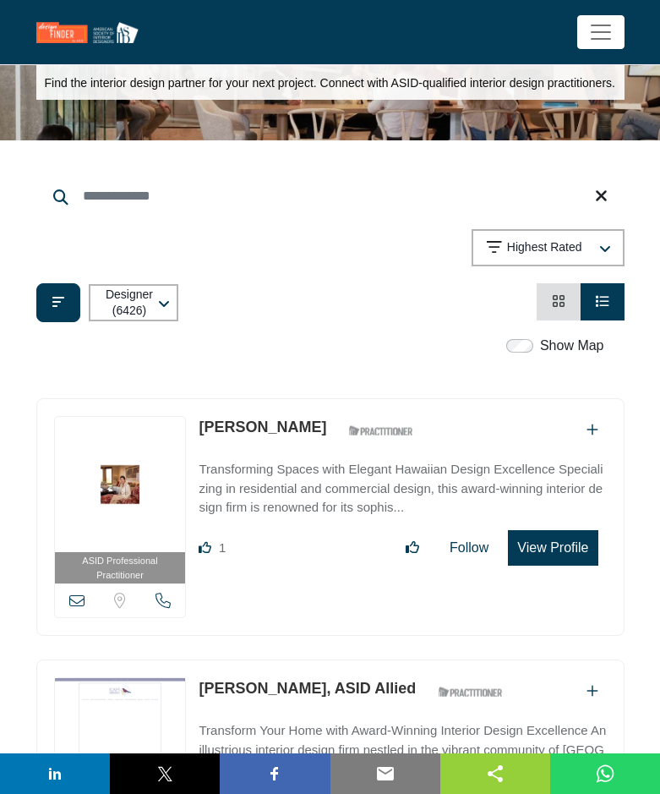
click at [567, 566] on button "View Profile" at bounding box center [553, 548] width 90 height 36
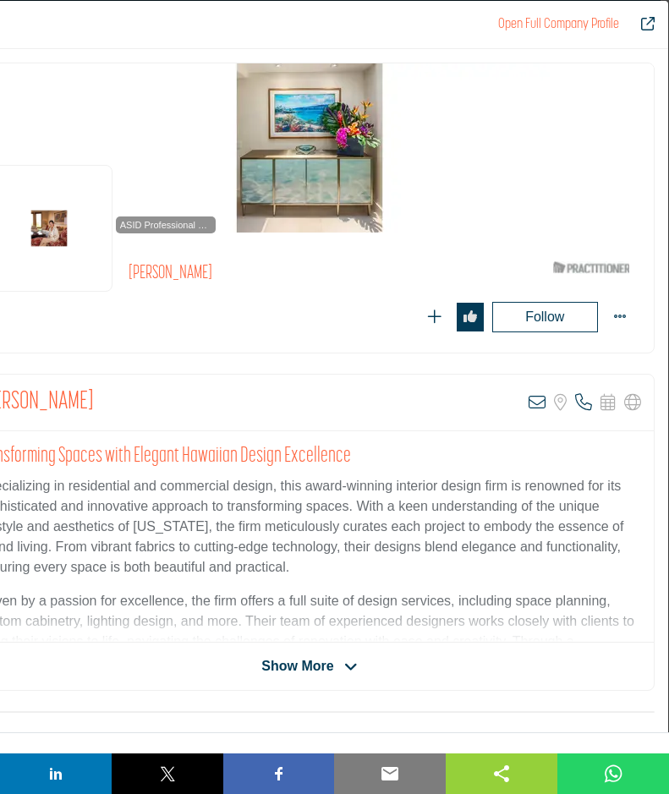
click at [277, 653] on div "Valorie Spence View email address of this listing Sorry, but we don't have a lo…" at bounding box center [309, 532] width 690 height 317
click at [295, 647] on div "Valorie Spence View email address of this listing Sorry, but we don't have a lo…" at bounding box center [309, 532] width 690 height 317
click at [295, 673] on span "Show More" at bounding box center [297, 666] width 72 height 20
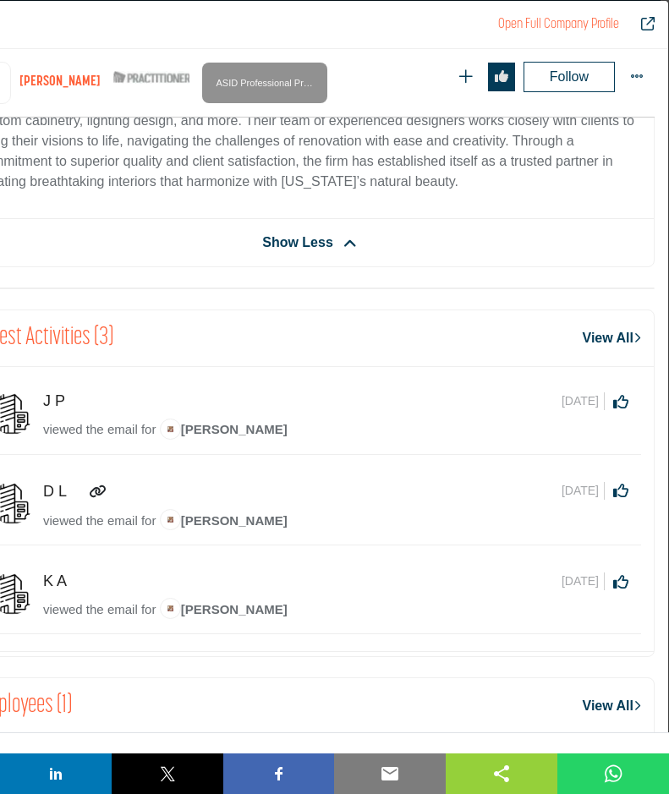
scroll to position [576, 0]
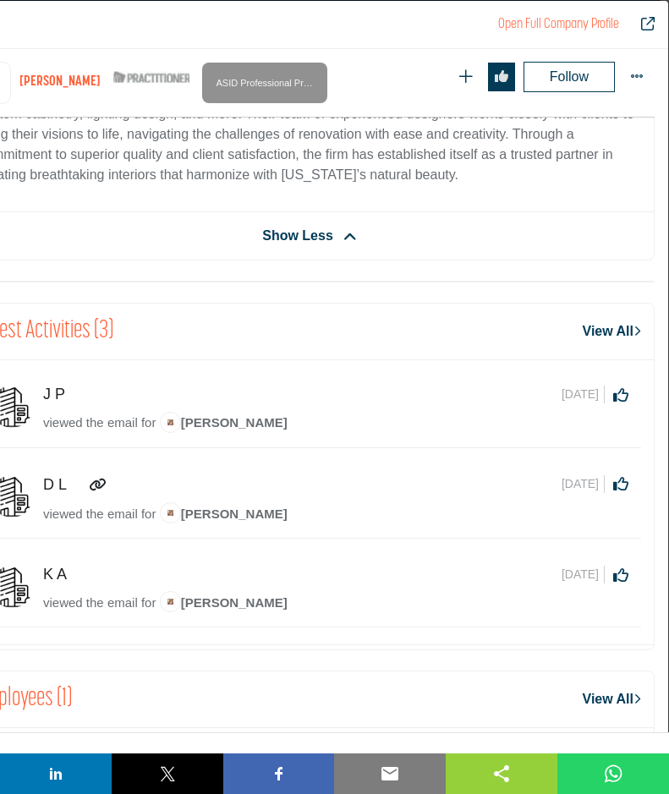
click at [216, 418] on span "[PERSON_NAME]" at bounding box center [224, 422] width 128 height 14
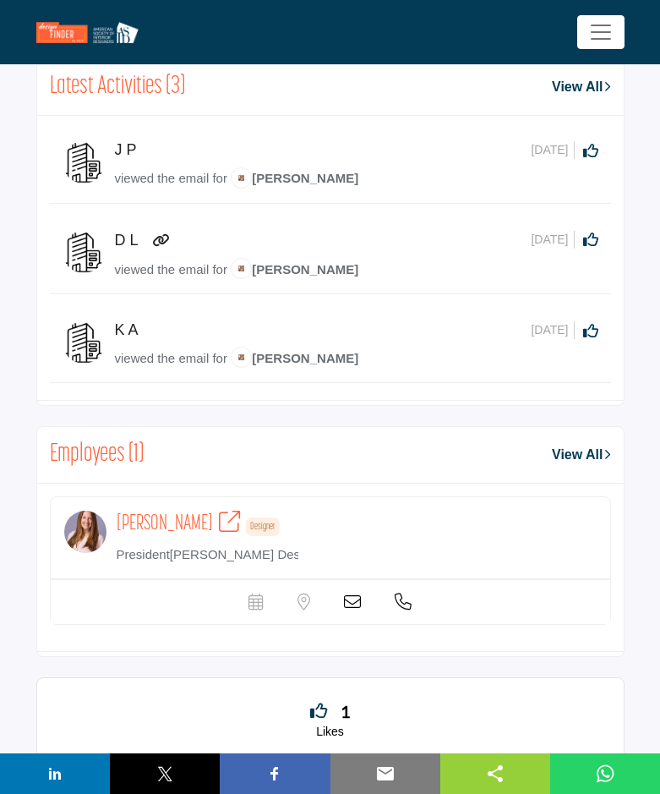
scroll to position [1099, 0]
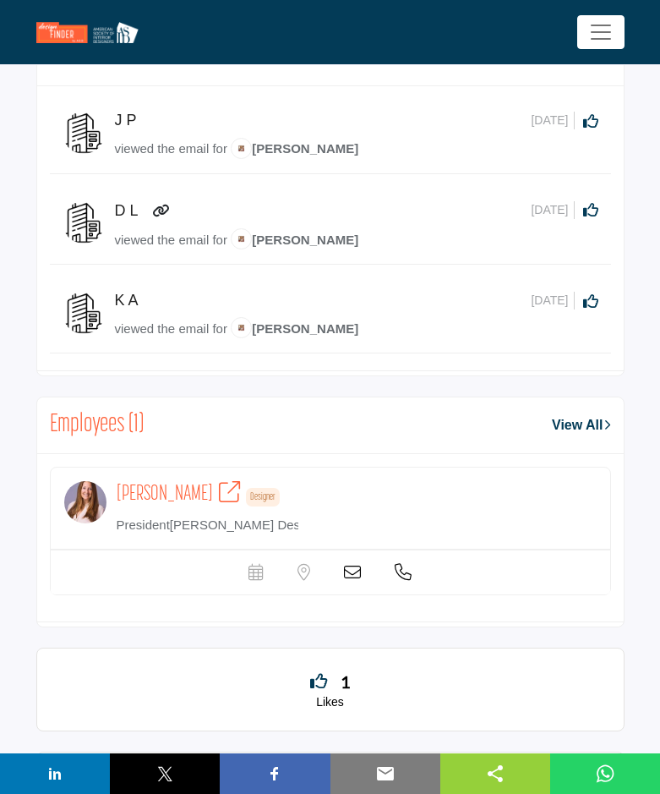
click at [350, 570] on icon at bounding box center [352, 572] width 17 height 17
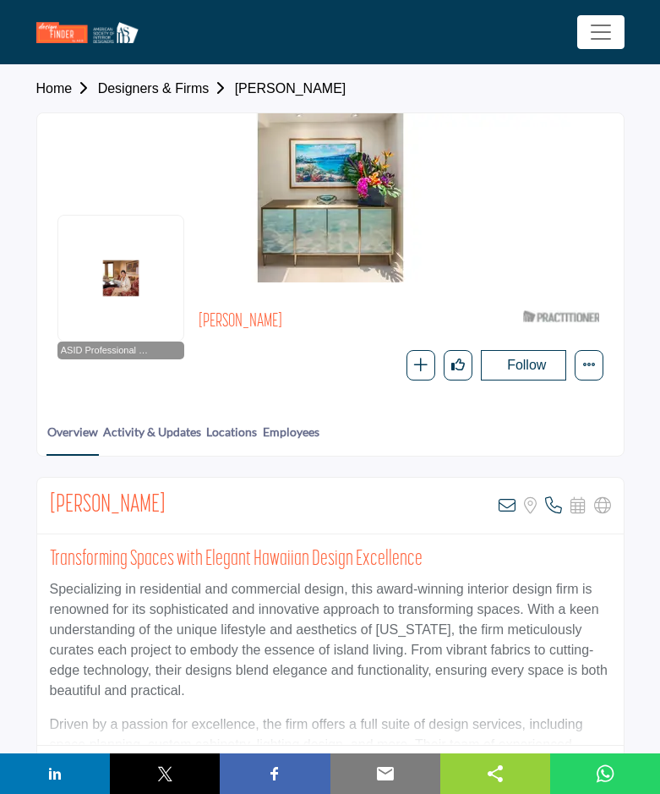
drag, startPoint x: 194, startPoint y: 317, endPoint x: 289, endPoint y: 326, distance: 95.9
click at [289, 326] on div "ASID Professional Practitioner ASID Professional Practitioners have successfull…" at bounding box center [331, 342] width 546 height 78
copy h2 "Valorie Spence"
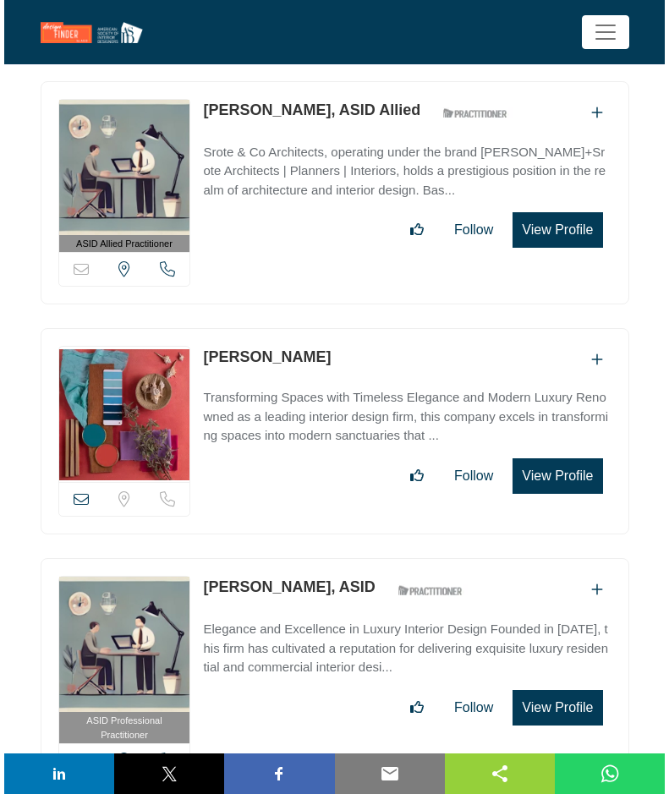
scroll to position [6883, 0]
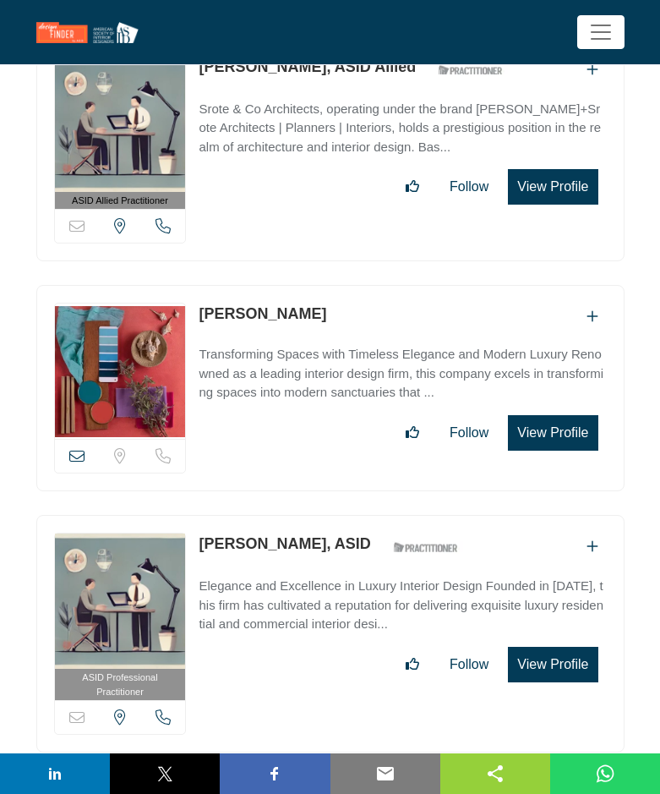
click at [567, 434] on button "View Profile" at bounding box center [553, 433] width 90 height 36
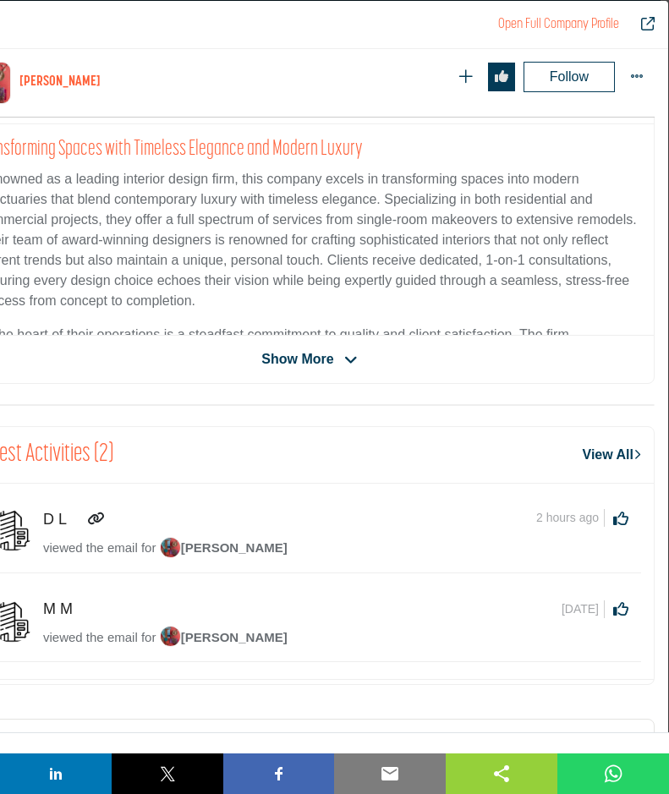
scroll to position [407, 0]
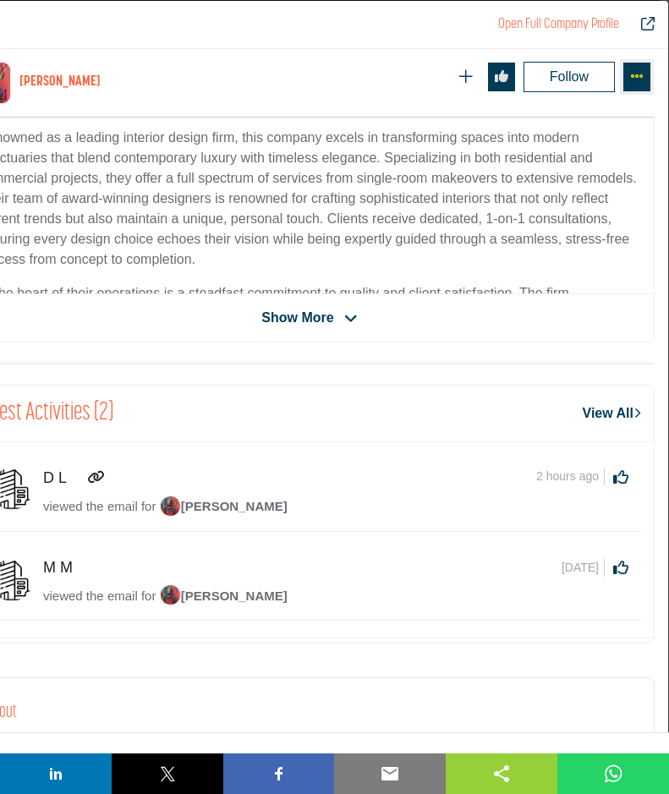
click at [633, 73] on icon "More Options" at bounding box center [637, 76] width 14 height 14
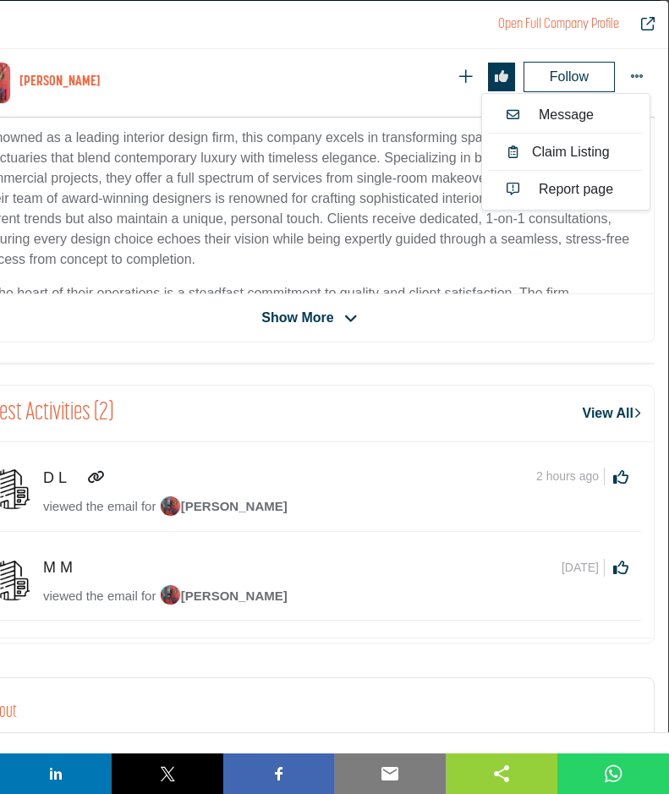
click at [418, 417] on div "Latest Activities (2) View All" at bounding box center [309, 414] width 688 height 57
